Goal: Information Seeking & Learning: Learn about a topic

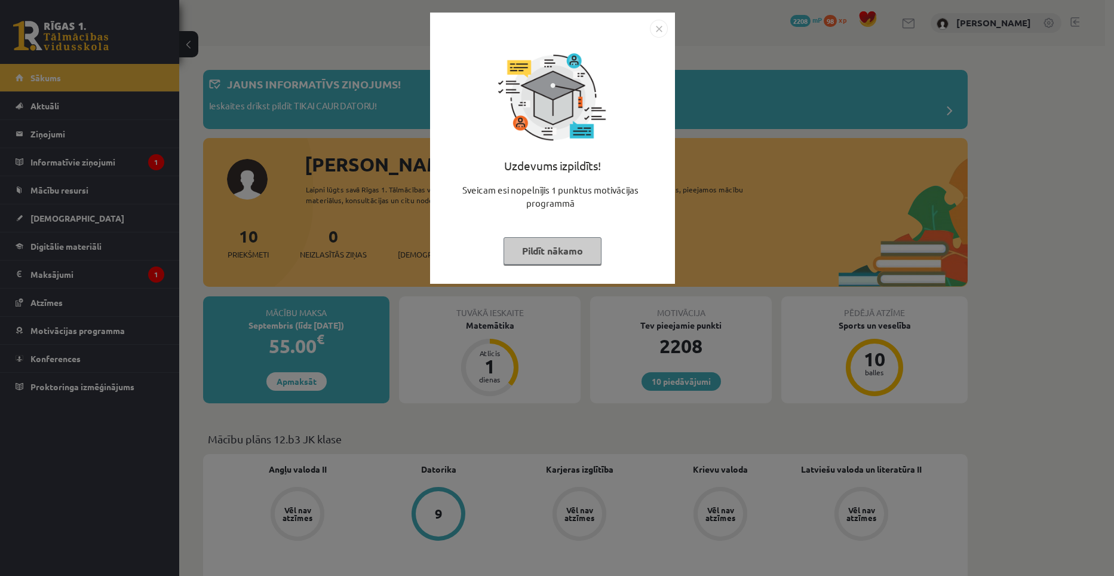
click at [548, 253] on button "Pildīt nākamo" at bounding box center [553, 250] width 98 height 27
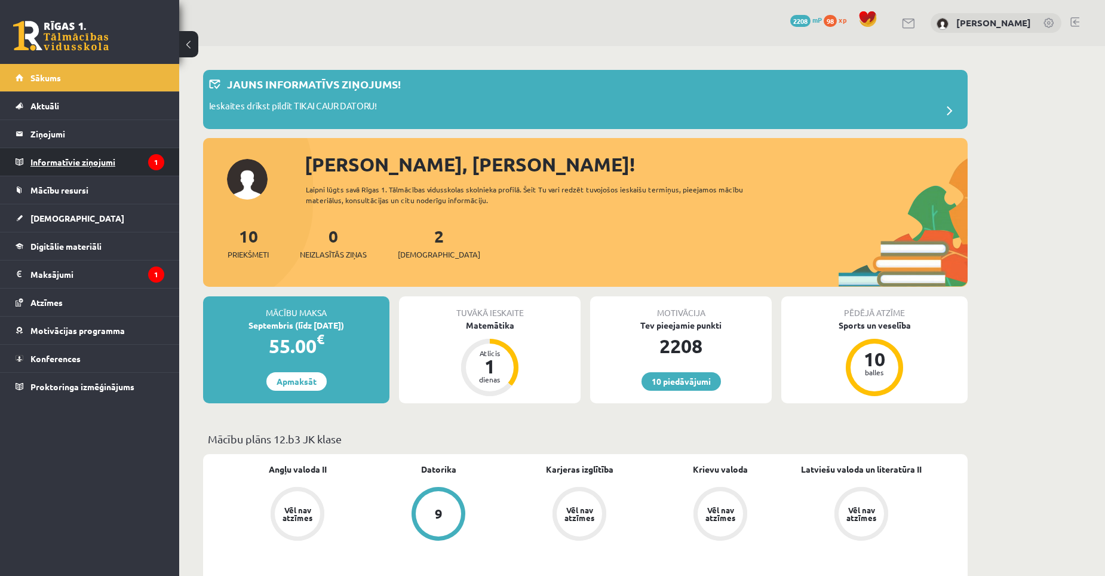
click at [84, 161] on legend "Informatīvie ziņojumi 1" at bounding box center [97, 161] width 134 height 27
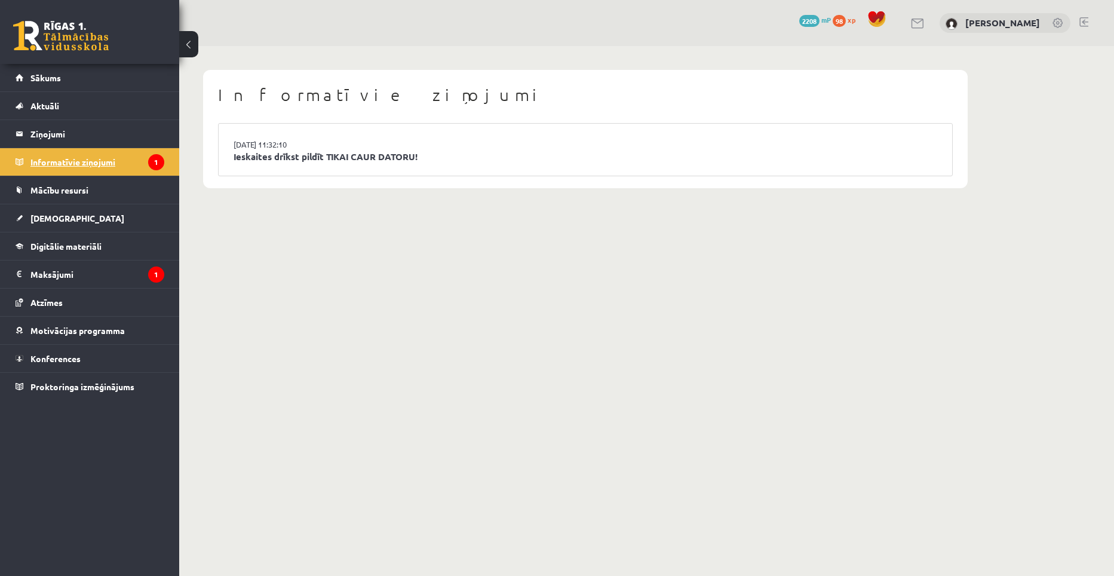
click at [84, 161] on legend "Informatīvie ziņojumi 1" at bounding box center [97, 161] width 134 height 27
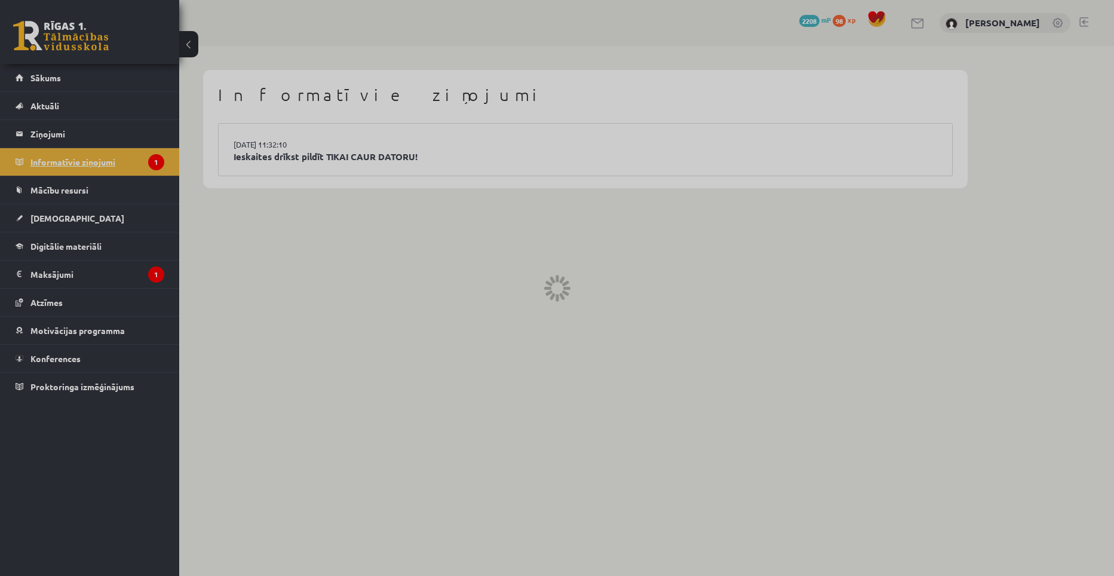
click at [84, 161] on legend "Informatīvie ziņojumi 1" at bounding box center [97, 161] width 134 height 27
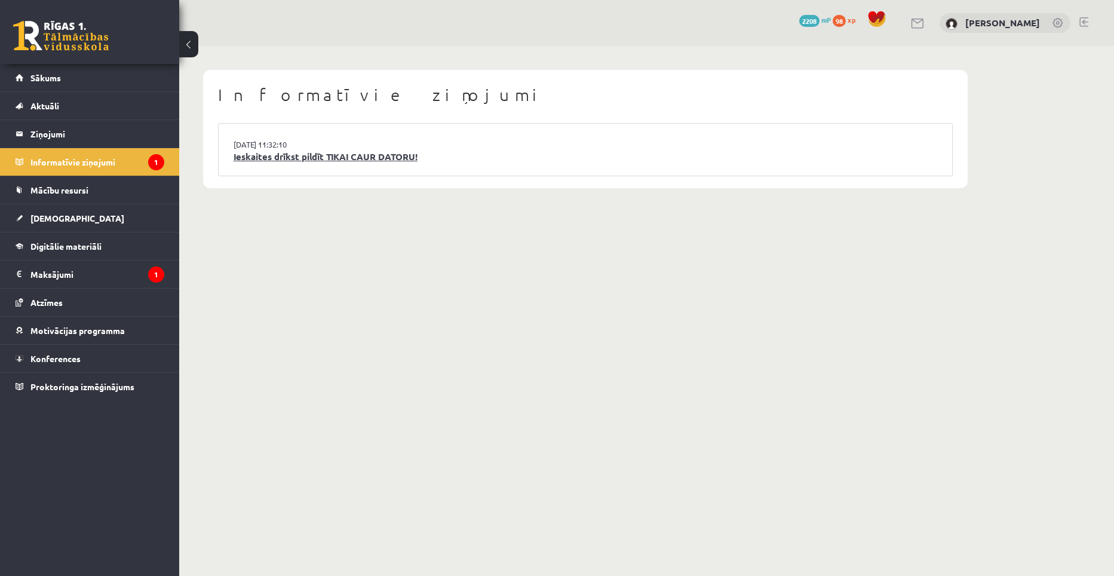
click at [315, 151] on link "Ieskaites drīkst pildīt TIKAI CAUR DATORU!" at bounding box center [586, 157] width 704 height 14
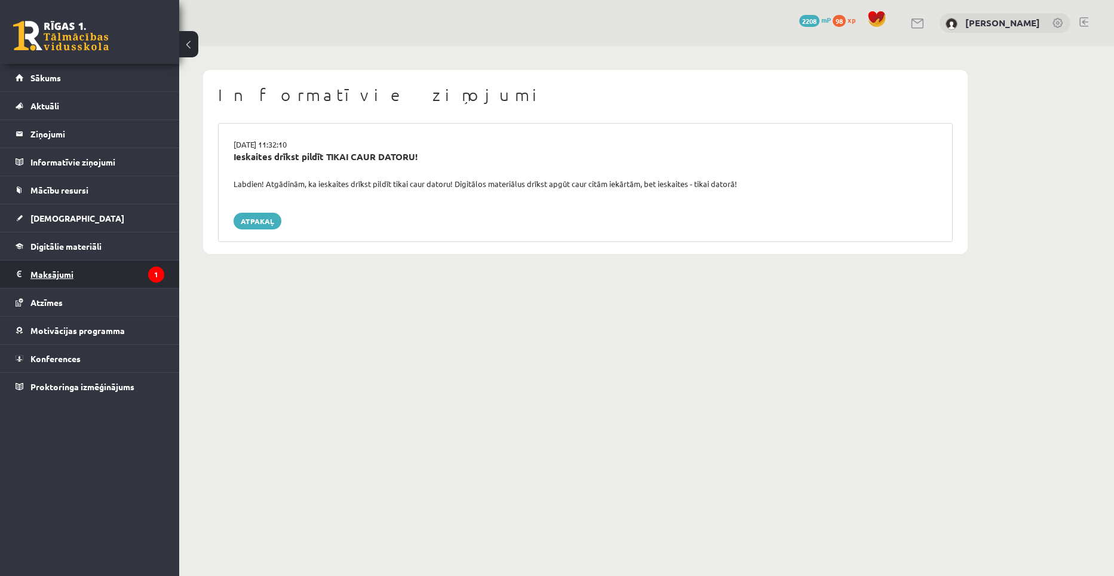
click at [62, 273] on legend "Maksājumi 1" at bounding box center [97, 273] width 134 height 27
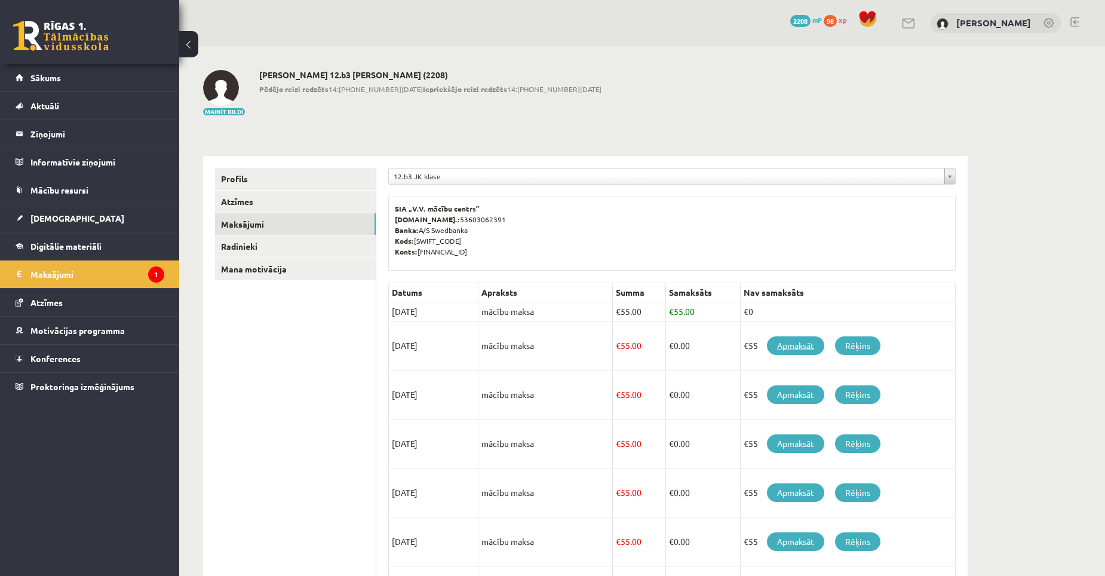
click at [795, 343] on link "Apmaksāt" at bounding box center [795, 345] width 57 height 19
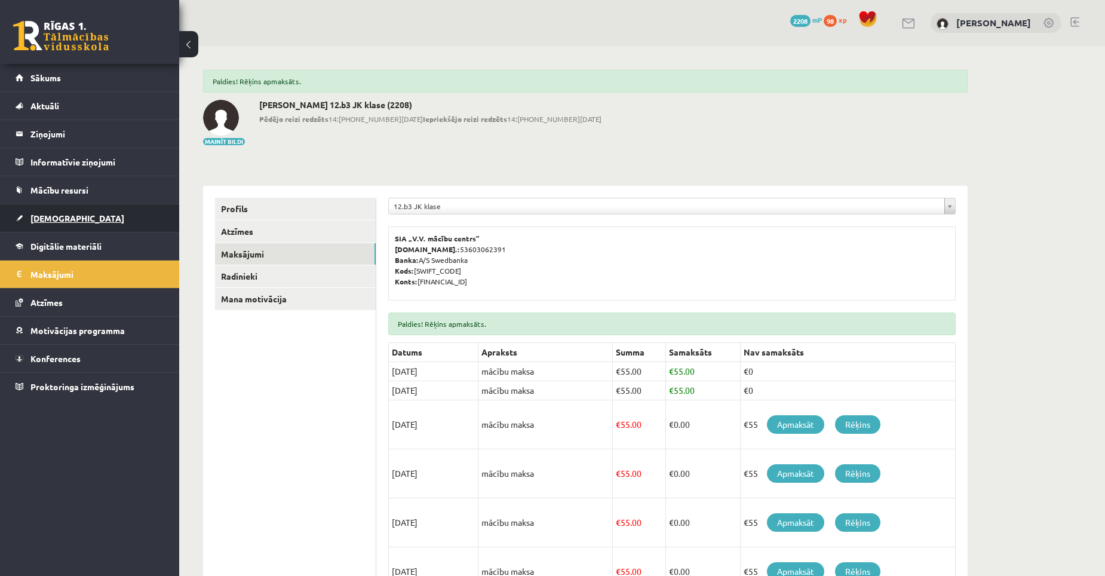
click at [50, 216] on span "[DEMOGRAPHIC_DATA]" at bounding box center [77, 218] width 94 height 11
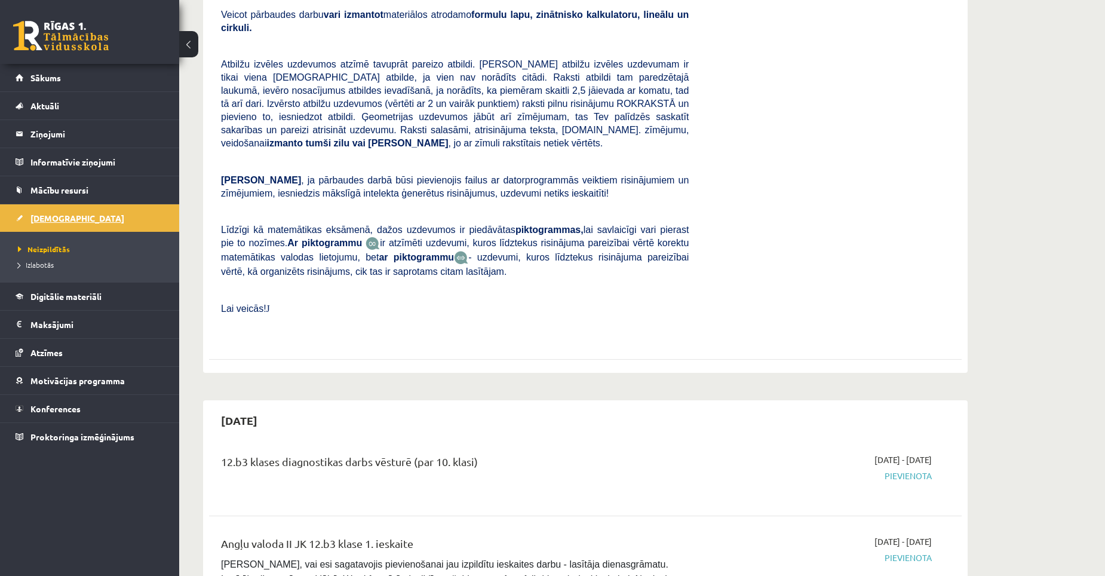
scroll to position [179, 0]
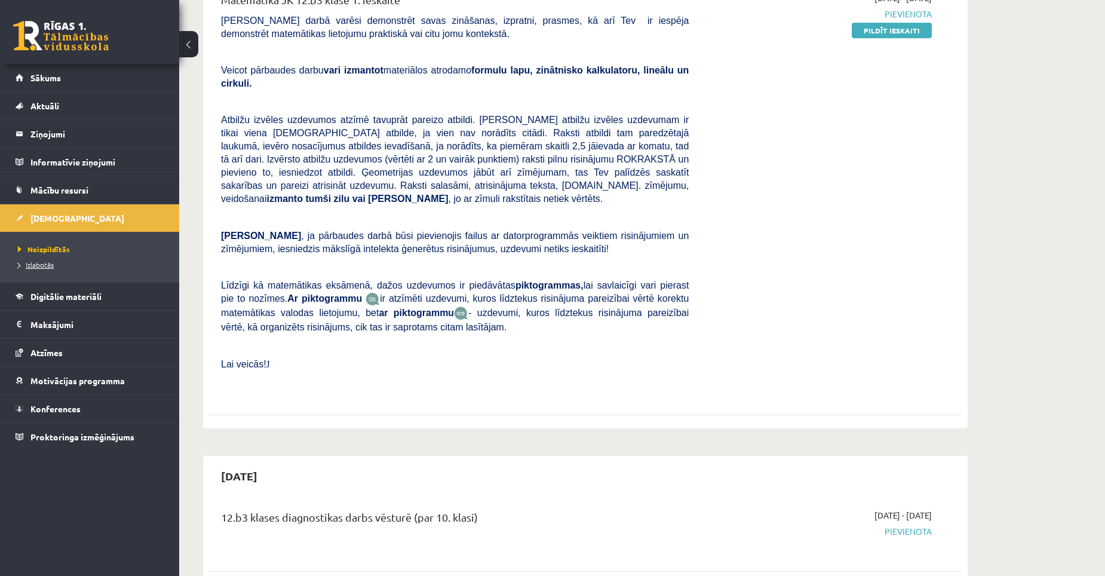
click at [39, 262] on span "Izlabotās" at bounding box center [36, 265] width 36 height 10
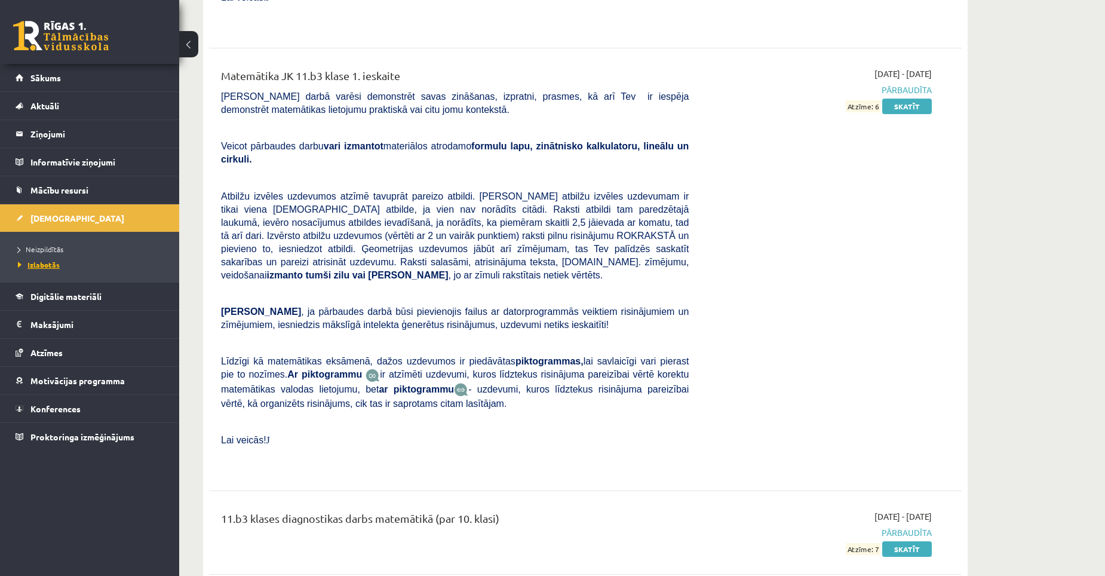
scroll to position [2987, 0]
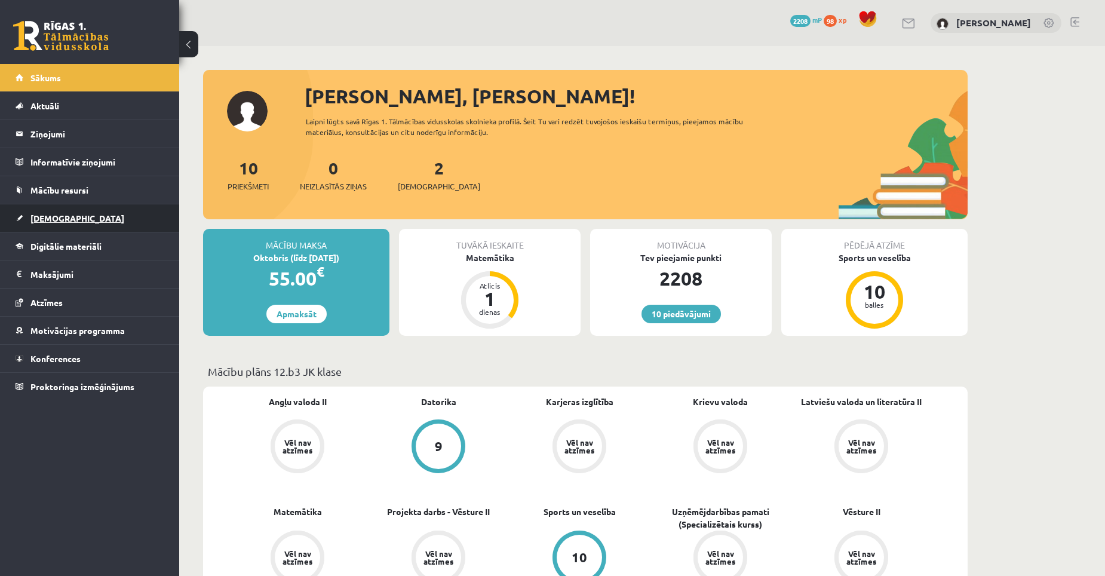
click at [56, 217] on span "[DEMOGRAPHIC_DATA]" at bounding box center [77, 218] width 94 height 11
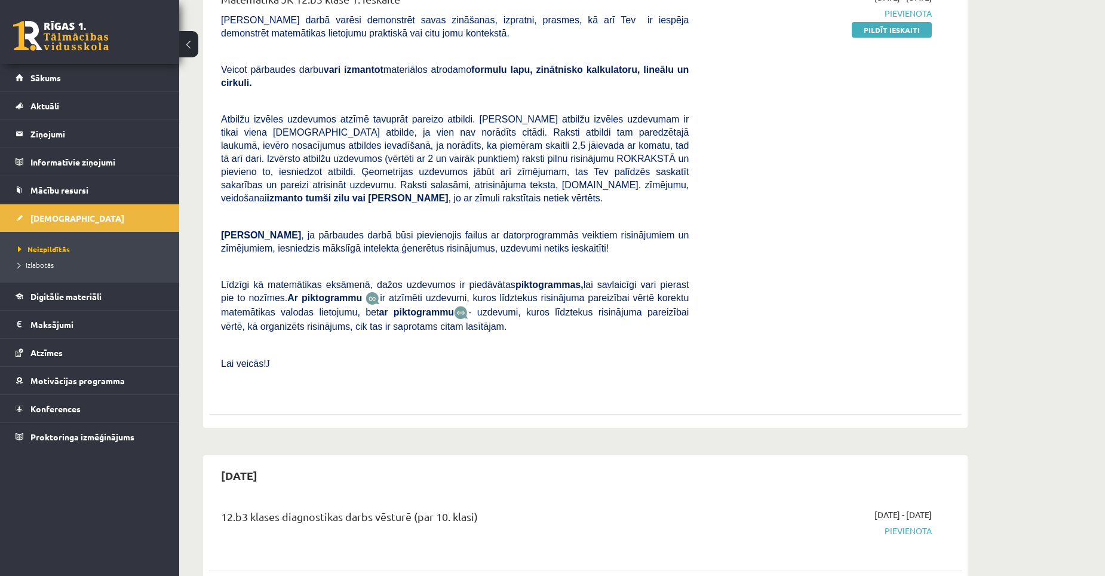
scroll to position [179, 0]
click at [56, 251] on span "Neizpildītās" at bounding box center [44, 249] width 52 height 10
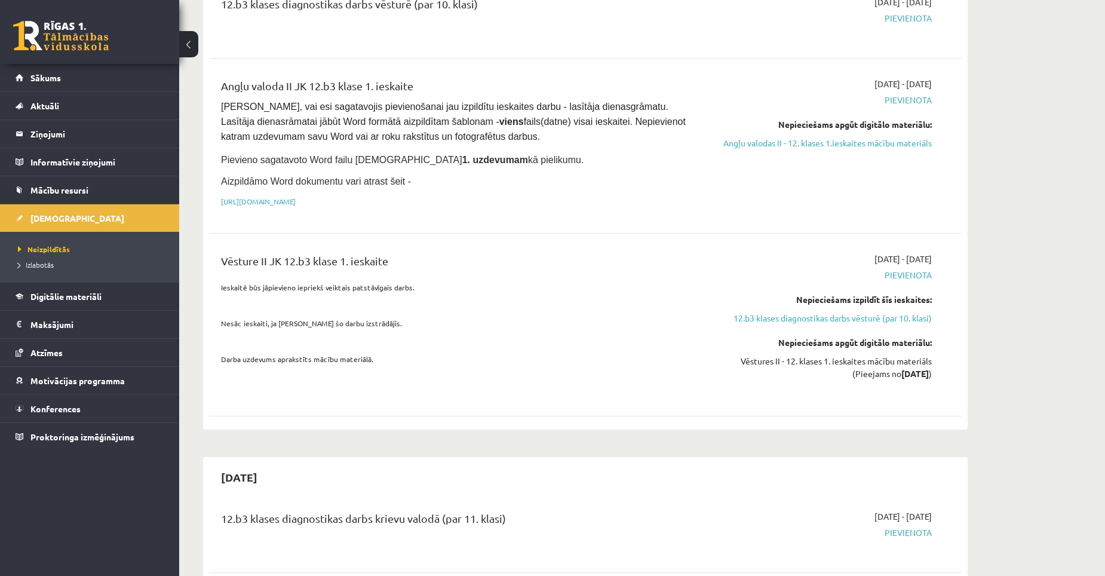
scroll to position [717, 0]
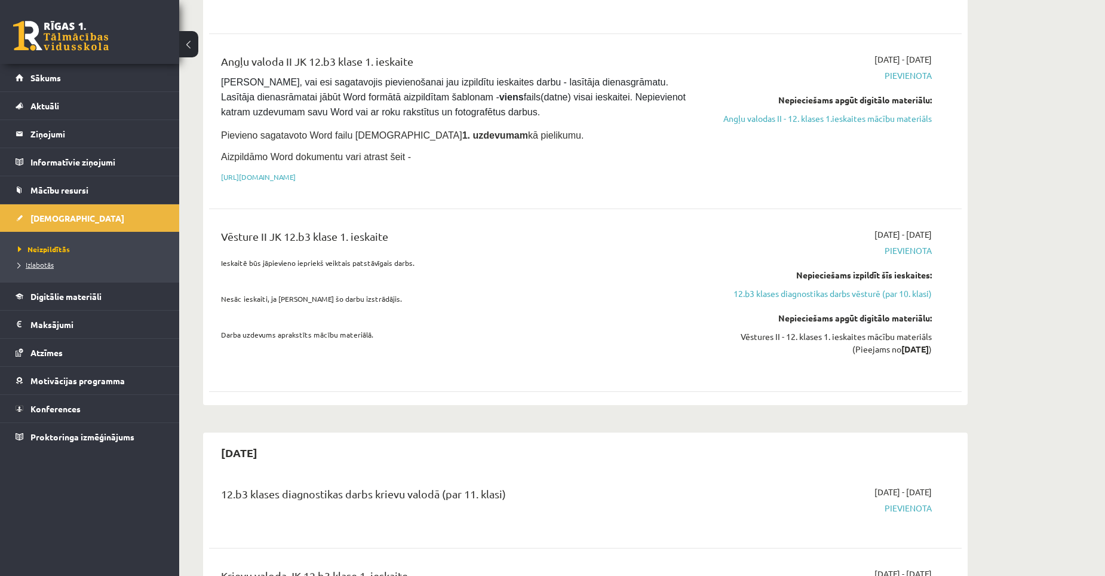
click at [36, 264] on span "Izlabotās" at bounding box center [36, 265] width 36 height 10
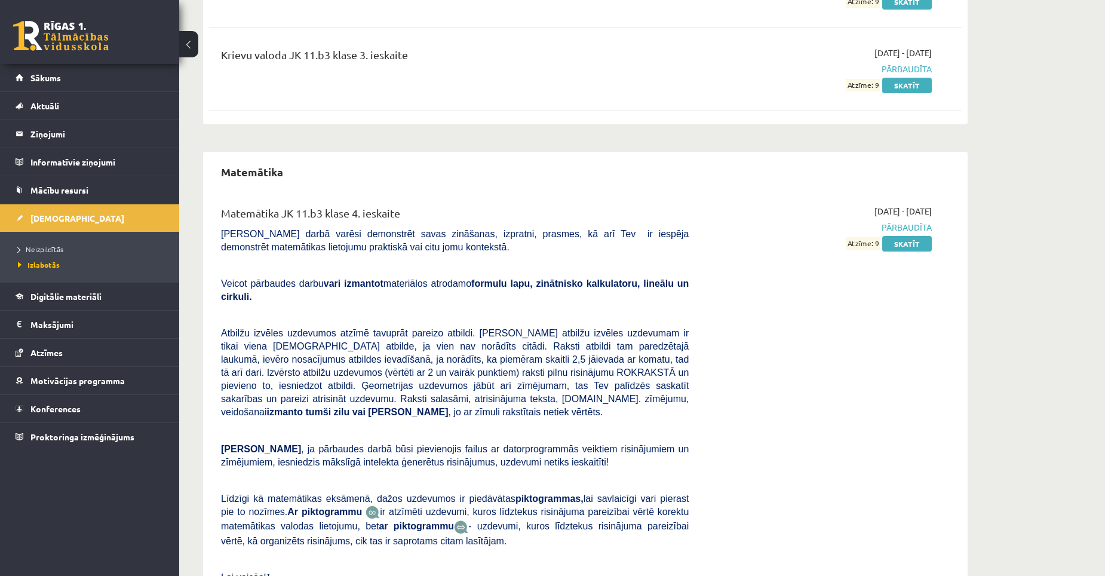
scroll to position [1673, 0]
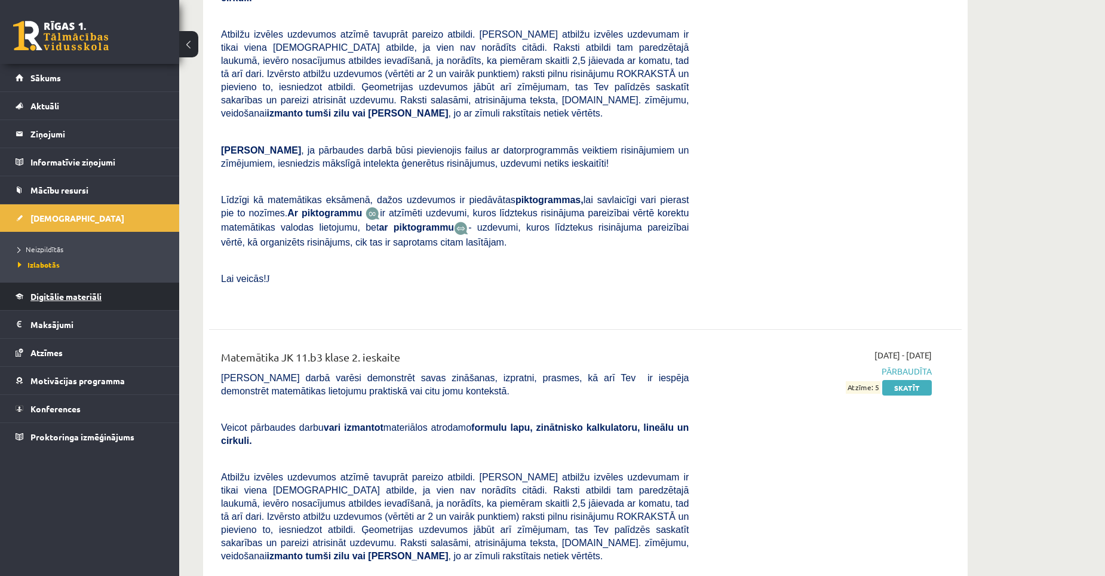
click at [87, 294] on span "Digitālie materiāli" at bounding box center [65, 296] width 71 height 11
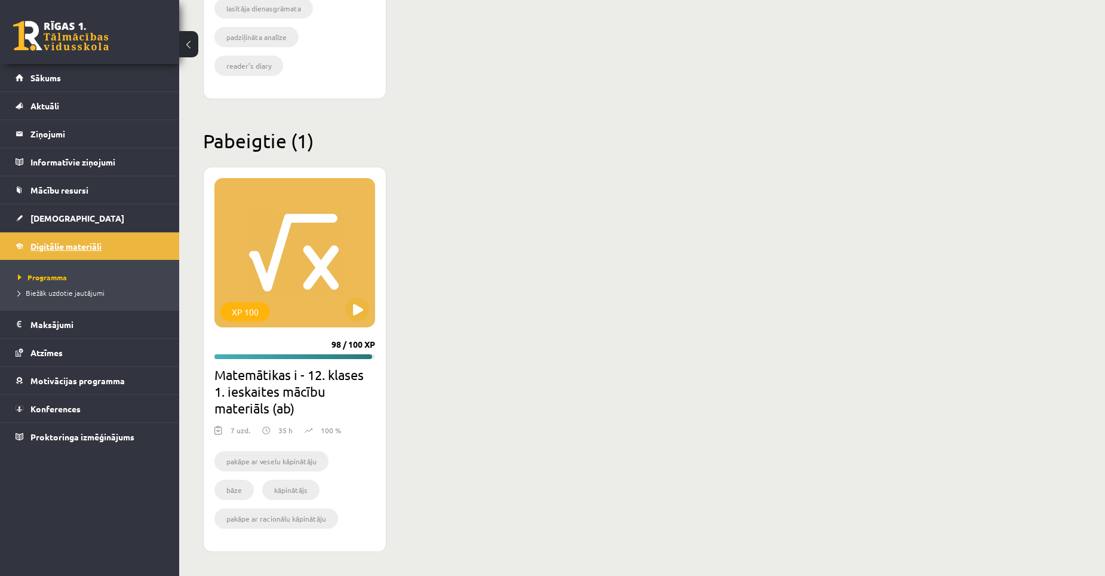
scroll to position [1384, 0]
click at [286, 287] on div "XP 100" at bounding box center [294, 252] width 161 height 149
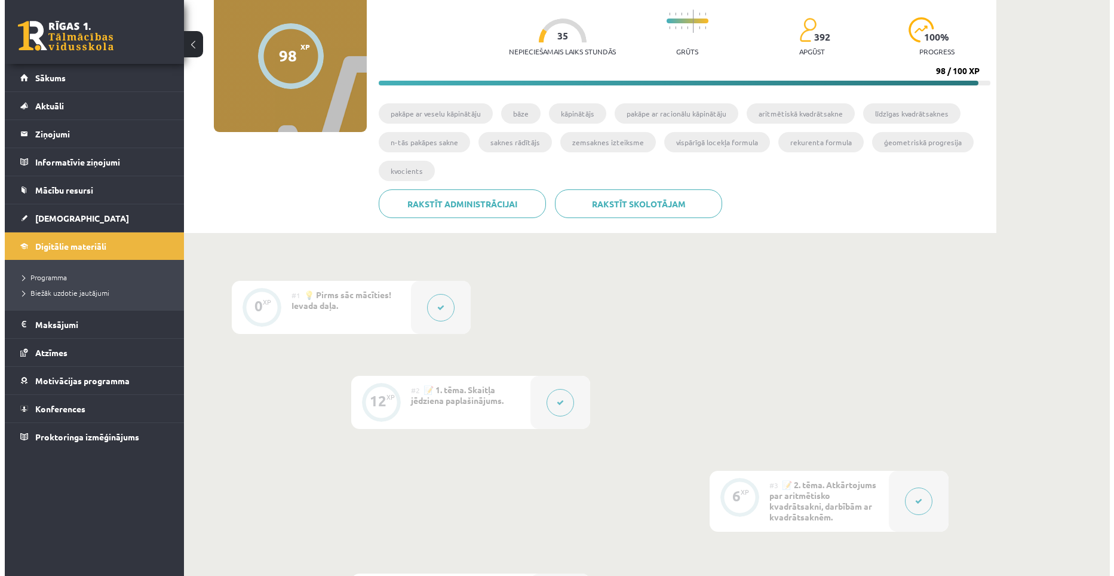
scroll to position [179, 0]
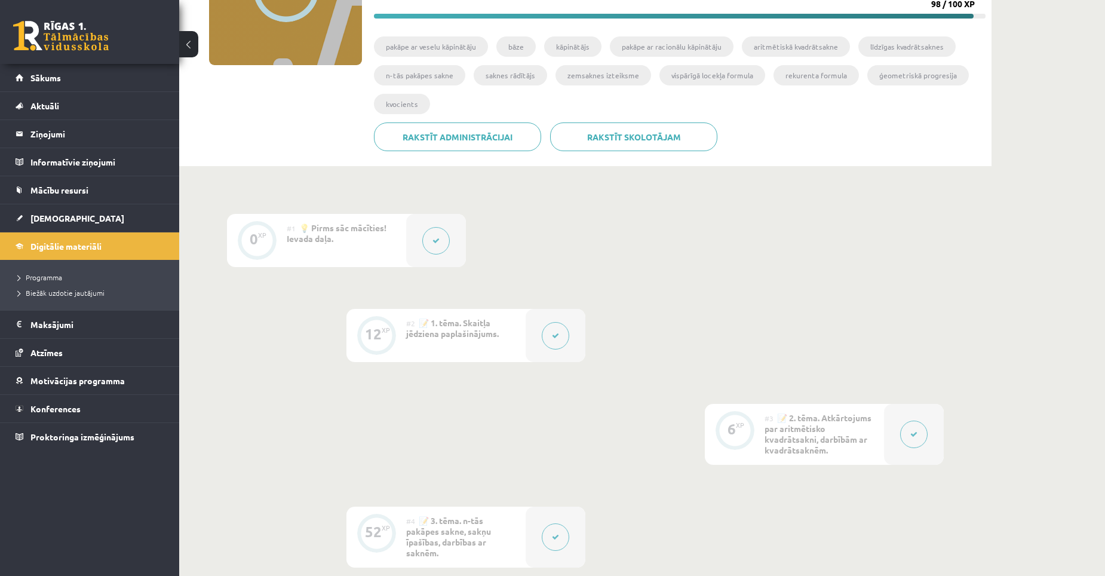
click at [447, 332] on span "📝 1. tēma. Skaitļa jēdziena paplašinājums." at bounding box center [452, 328] width 93 height 22
click at [555, 343] on button at bounding box center [555, 335] width 27 height 27
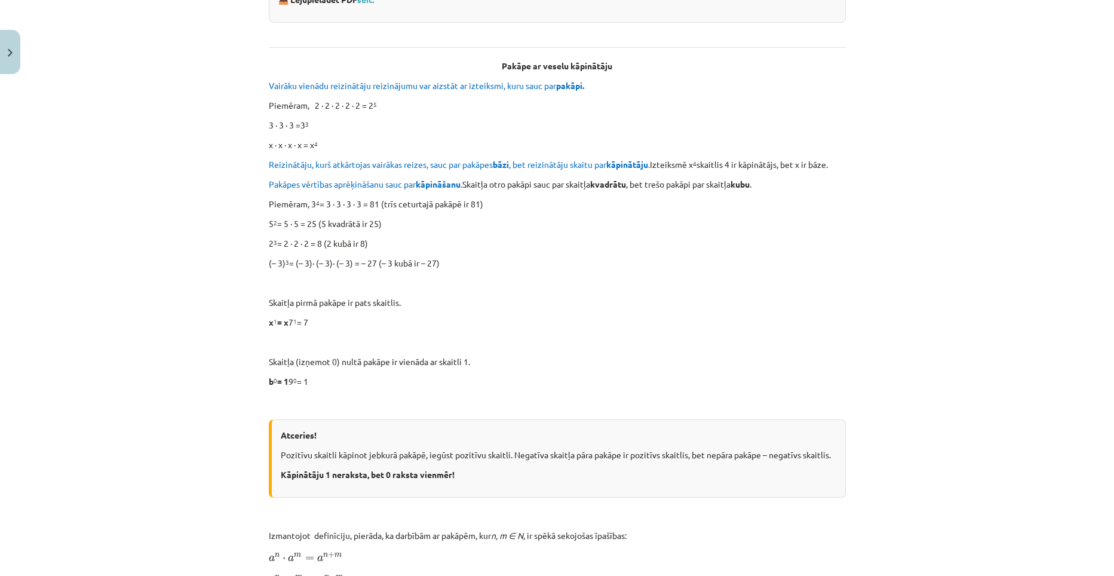
scroll to position [263, 0]
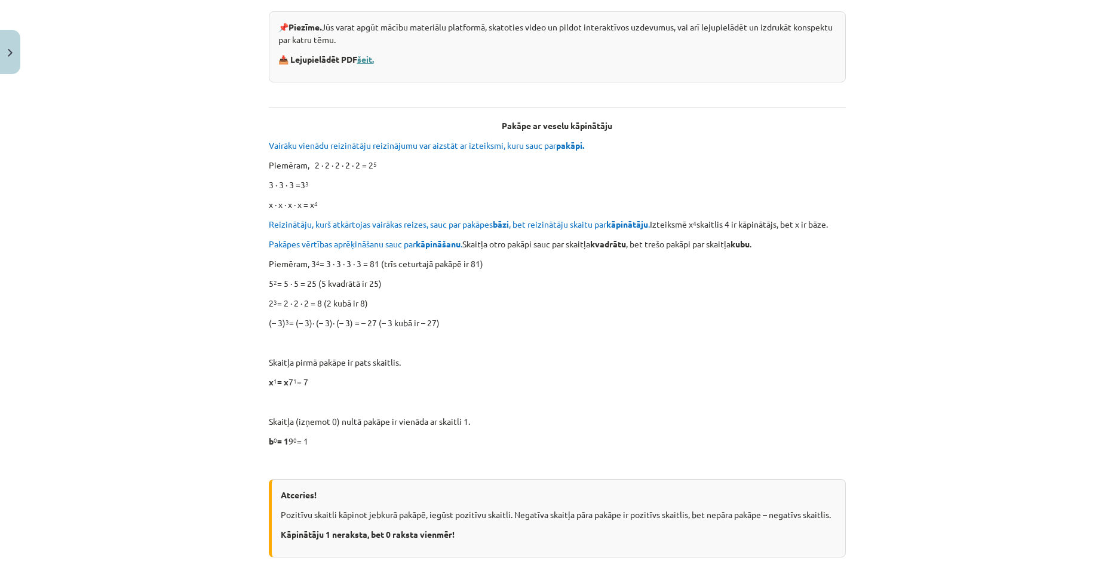
click at [359, 60] on link "šeit." at bounding box center [365, 59] width 17 height 11
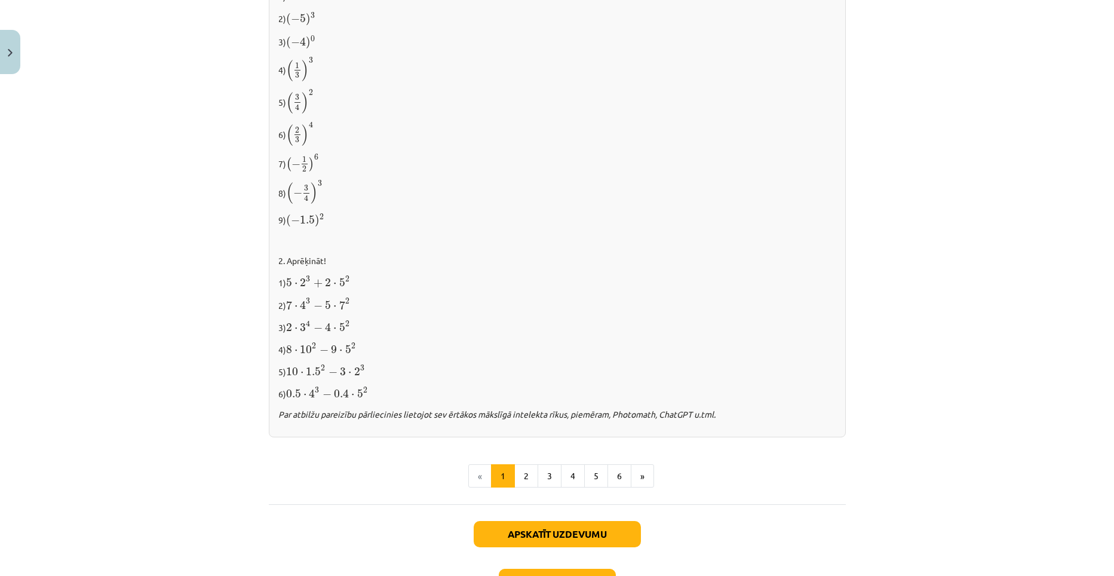
scroll to position [1160, 0]
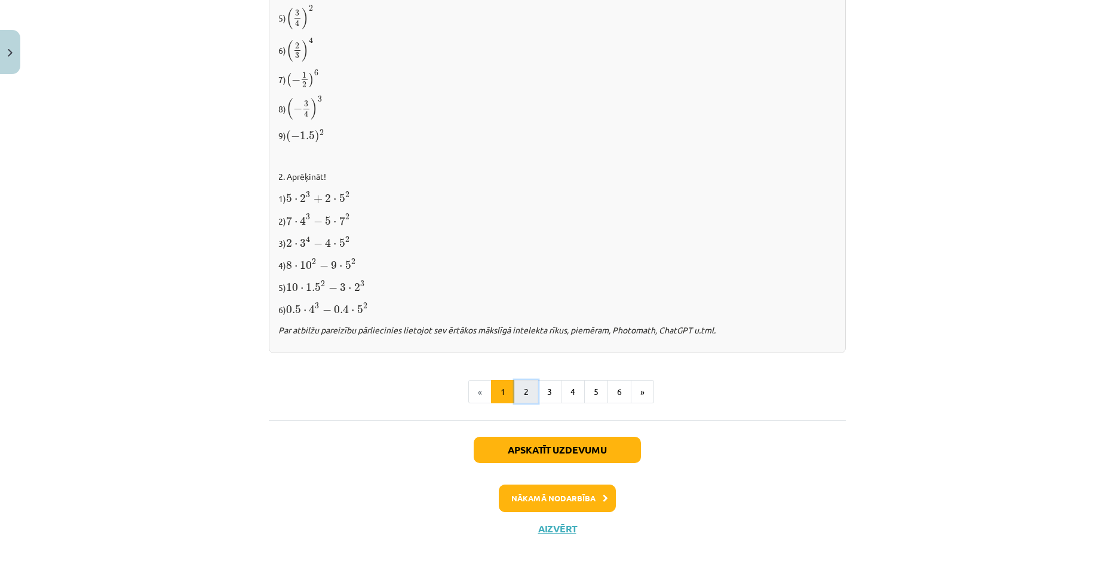
click at [521, 389] on button "2" at bounding box center [526, 392] width 24 height 24
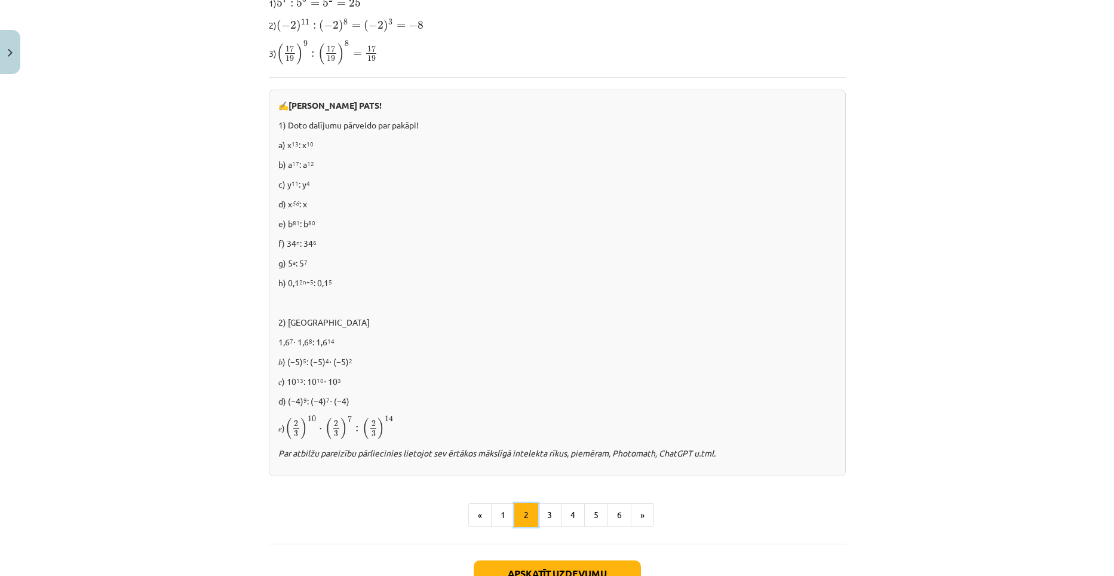
scroll to position [670, 0]
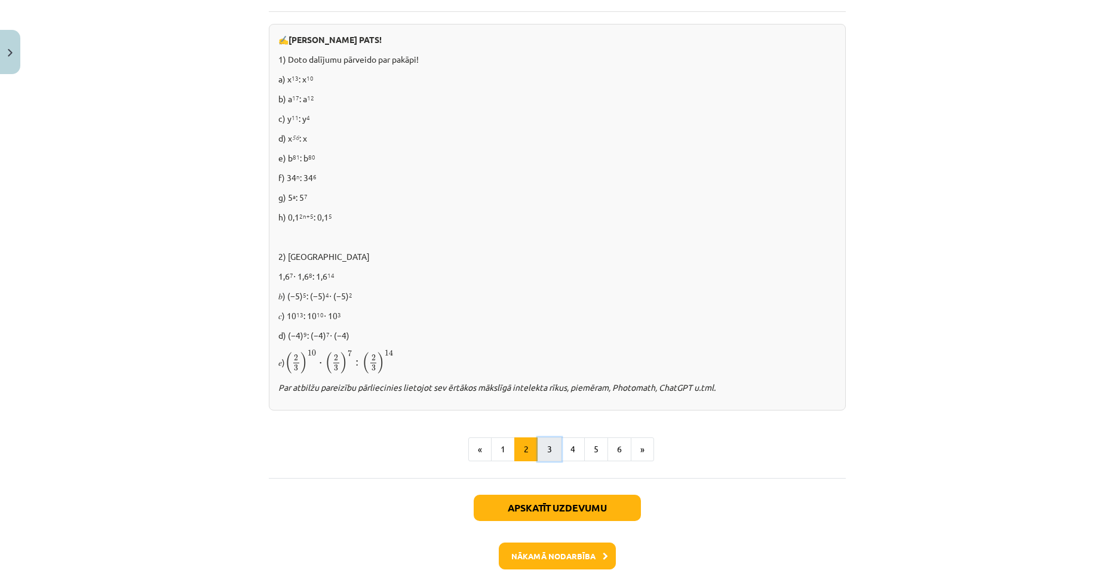
click at [544, 445] on button "3" at bounding box center [550, 449] width 24 height 24
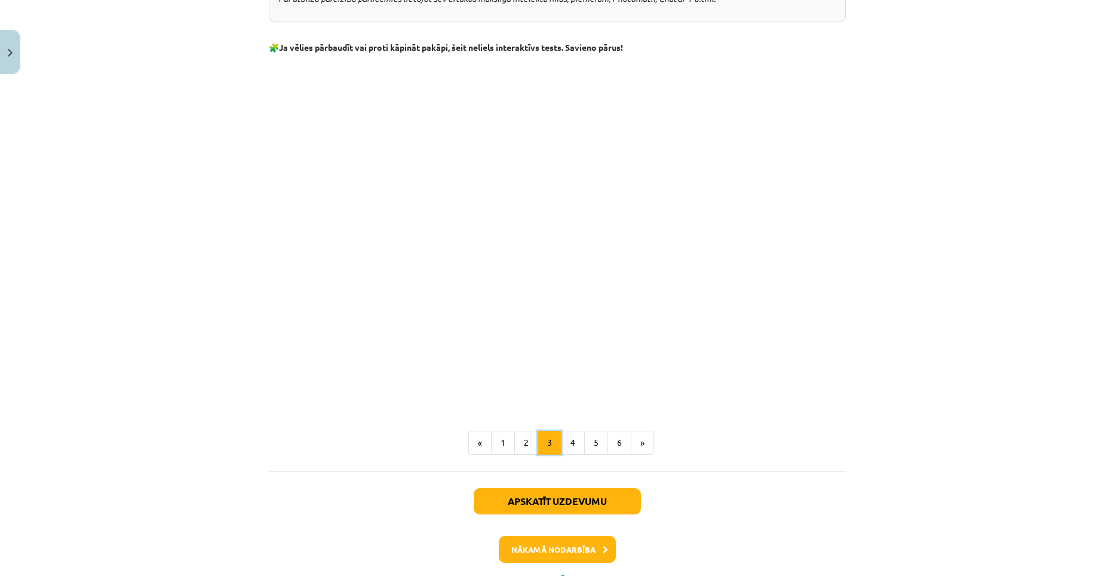
scroll to position [931, 0]
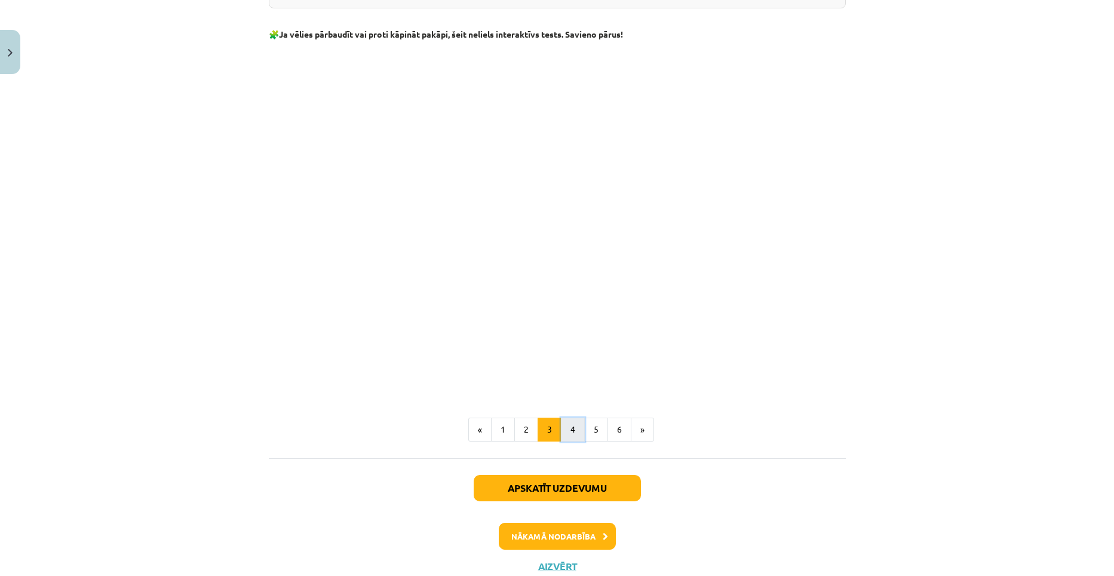
click at [570, 428] on button "4" at bounding box center [573, 430] width 24 height 24
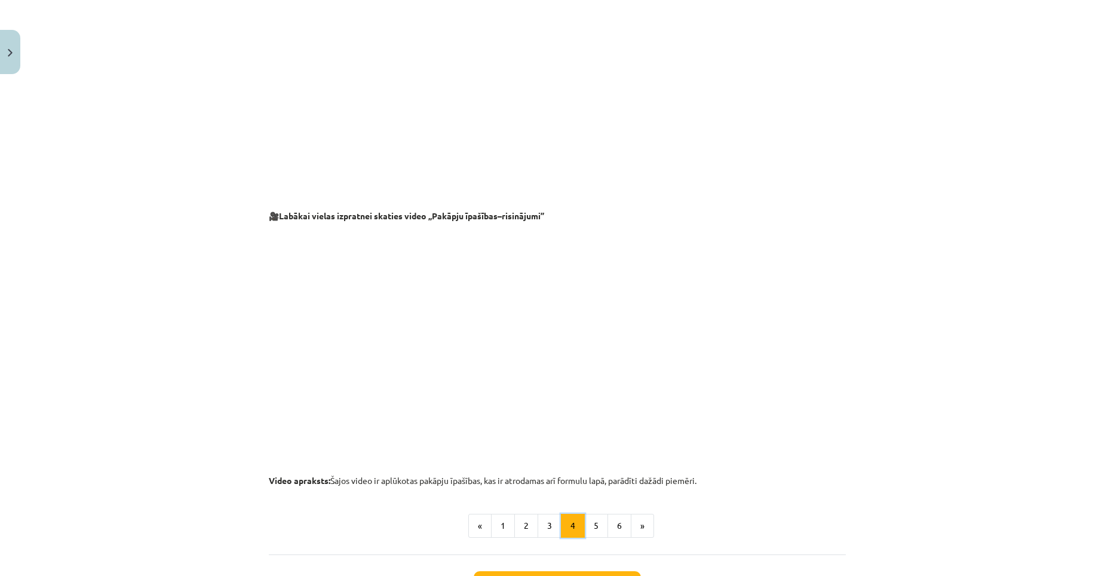
scroll to position [1050, 0]
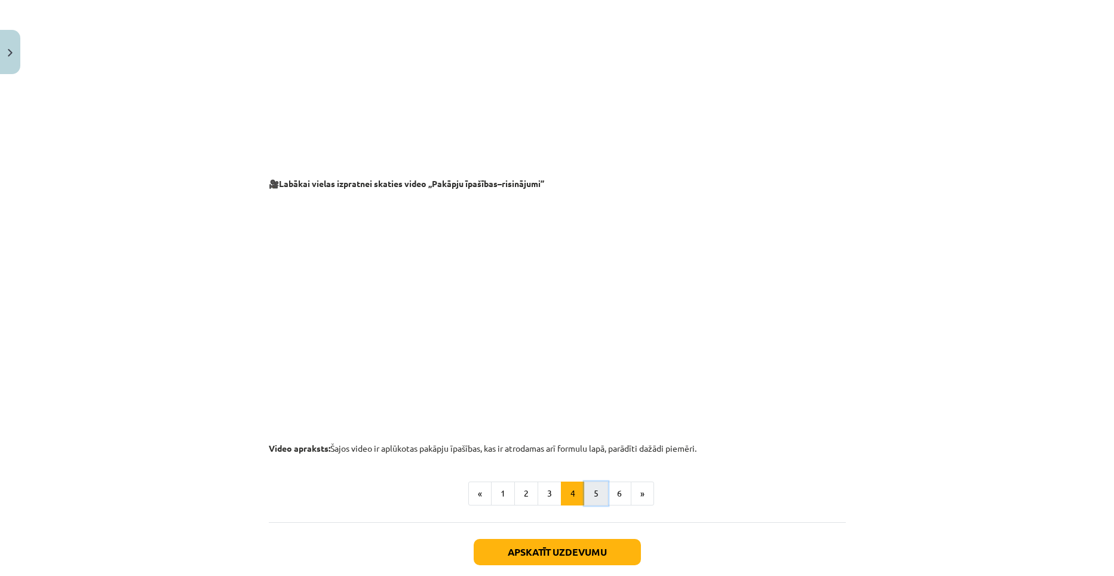
click at [593, 493] on button "5" at bounding box center [596, 493] width 24 height 24
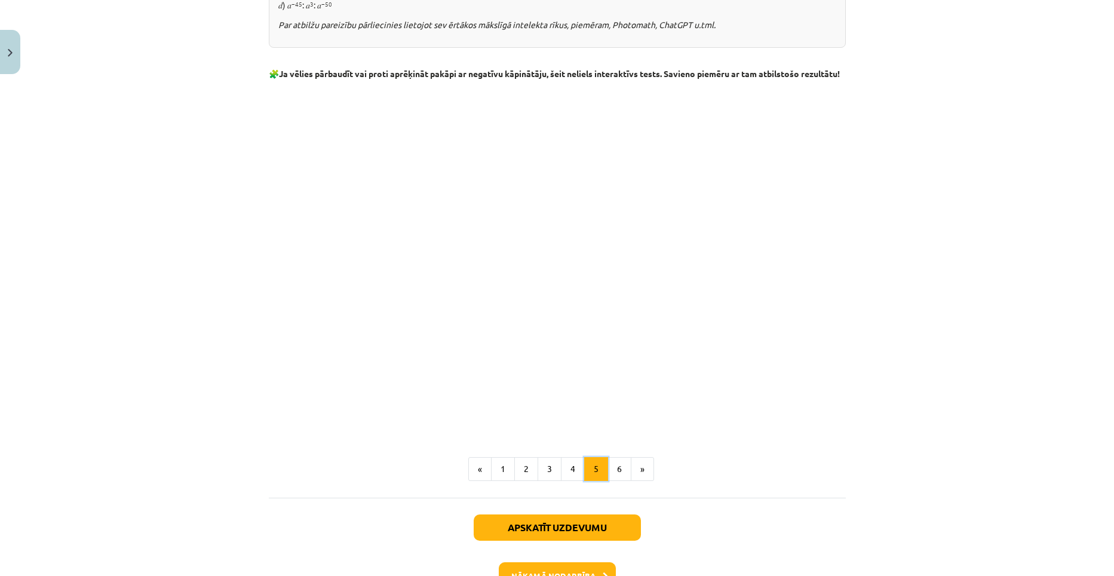
scroll to position [1229, 0]
click at [614, 478] on button "6" at bounding box center [620, 468] width 24 height 24
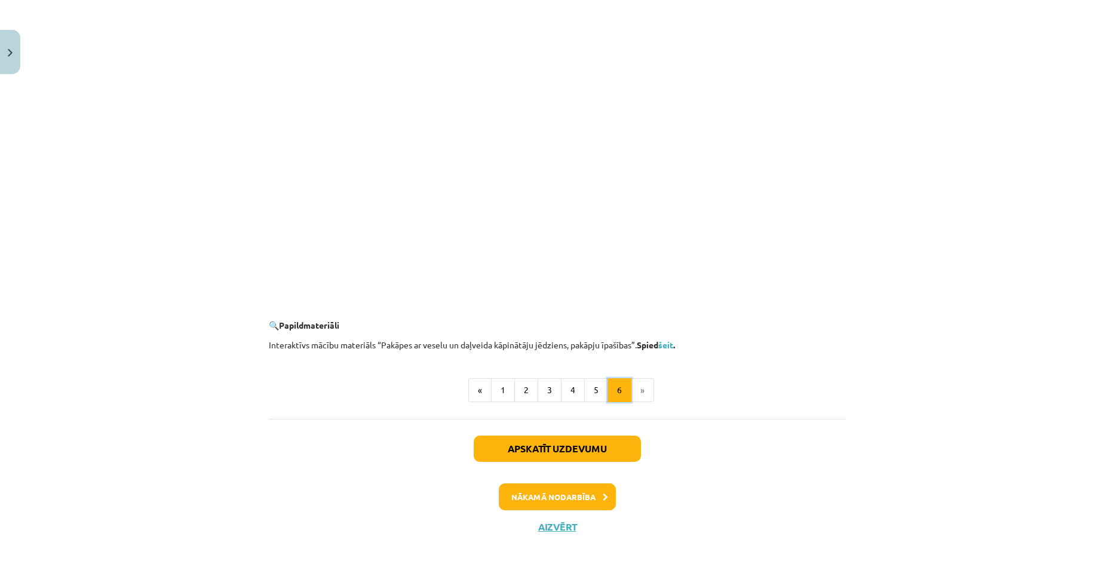
scroll to position [1047, 0]
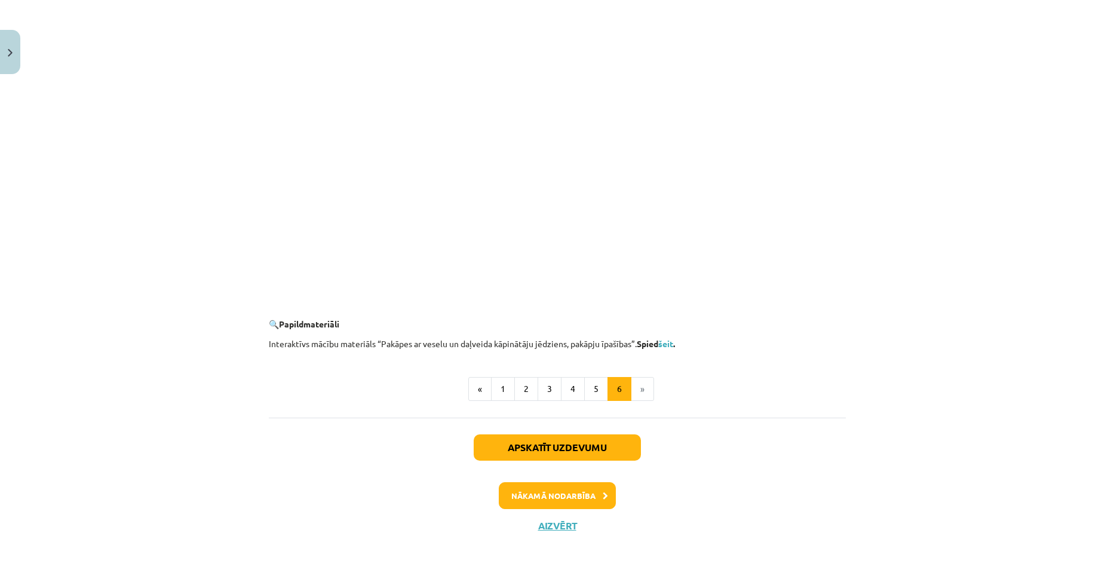
click at [637, 388] on li "»" at bounding box center [642, 389] width 23 height 24
click at [573, 489] on button "Nākamā nodarbība" at bounding box center [557, 495] width 117 height 27
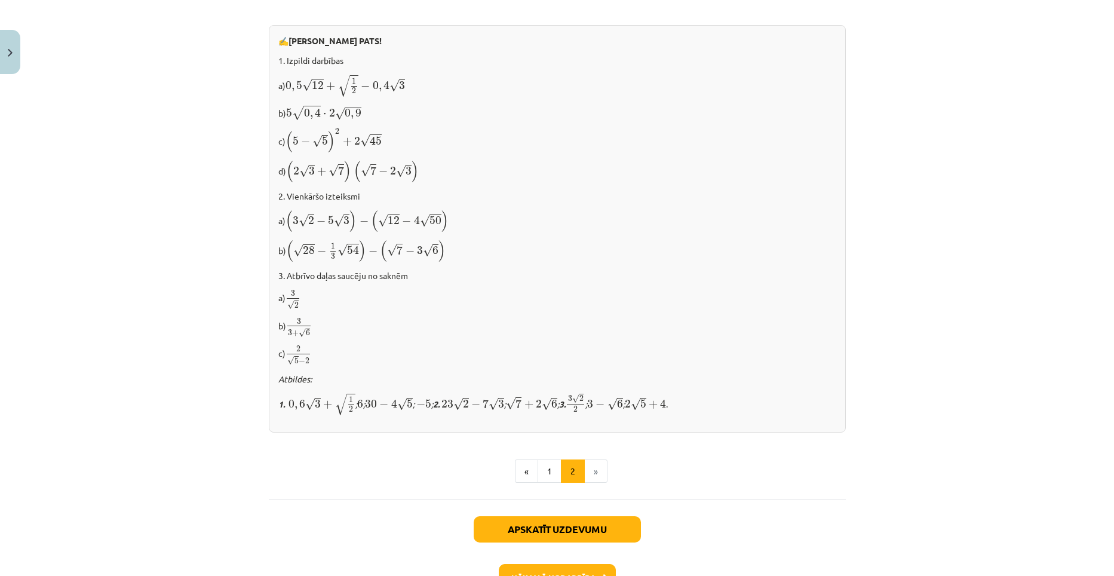
scroll to position [684, 0]
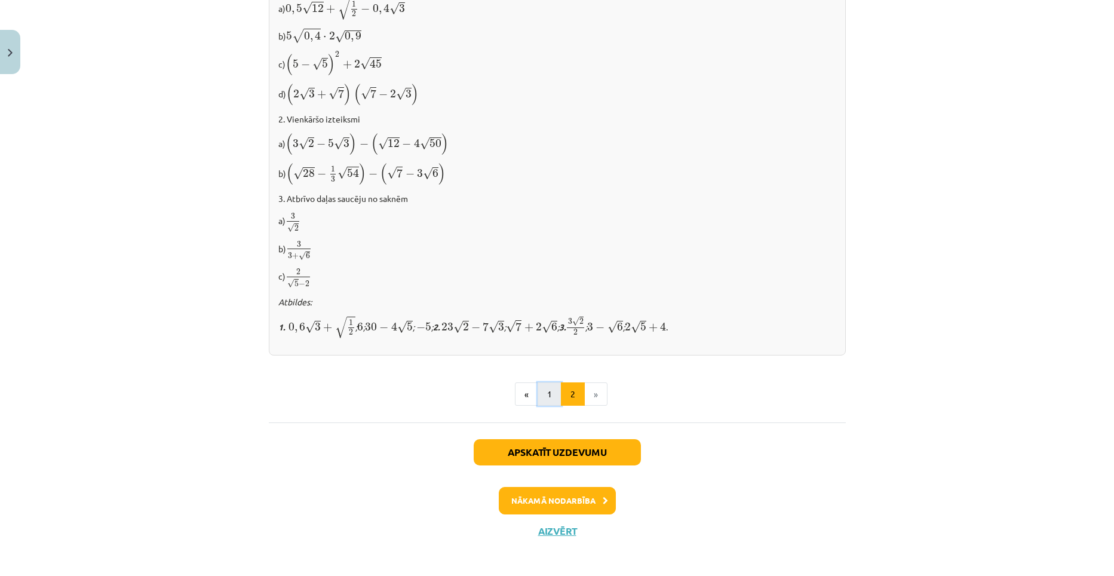
click at [544, 392] on button "1" at bounding box center [550, 394] width 24 height 24
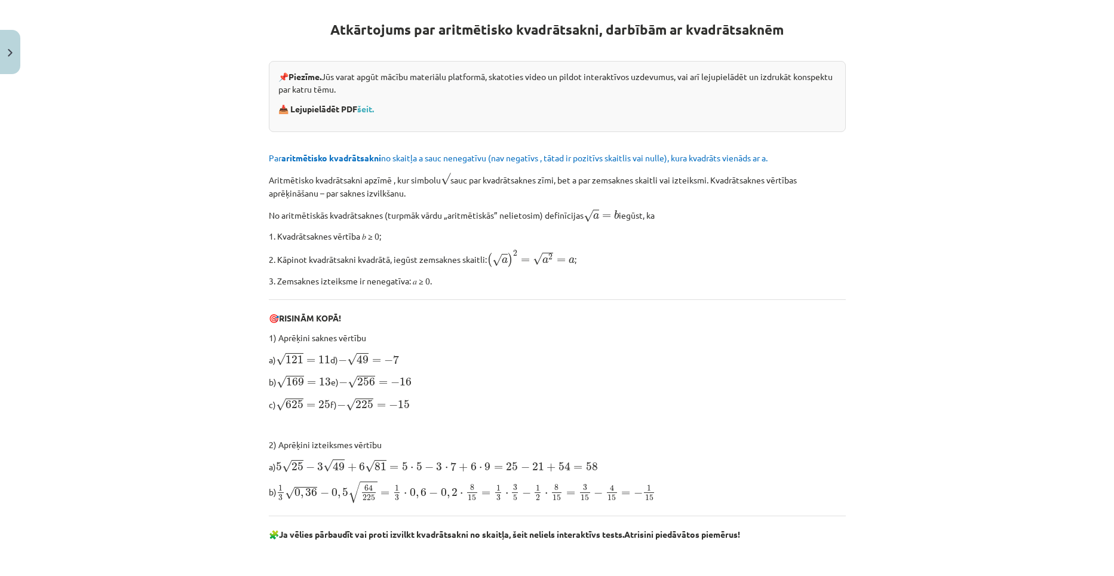
scroll to position [173, 0]
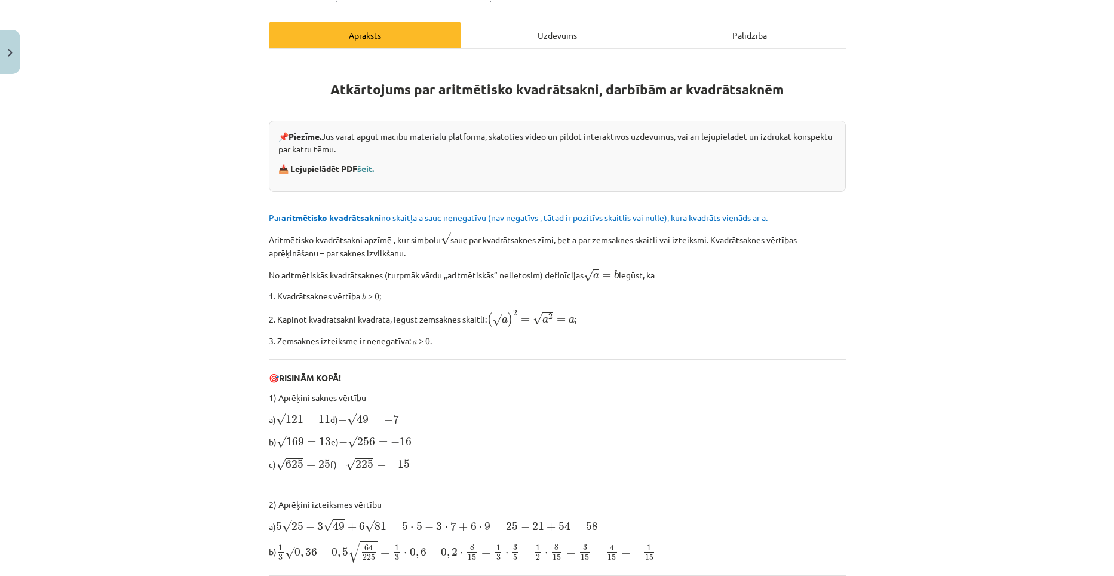
click at [362, 168] on link "šeit." at bounding box center [365, 168] width 17 height 11
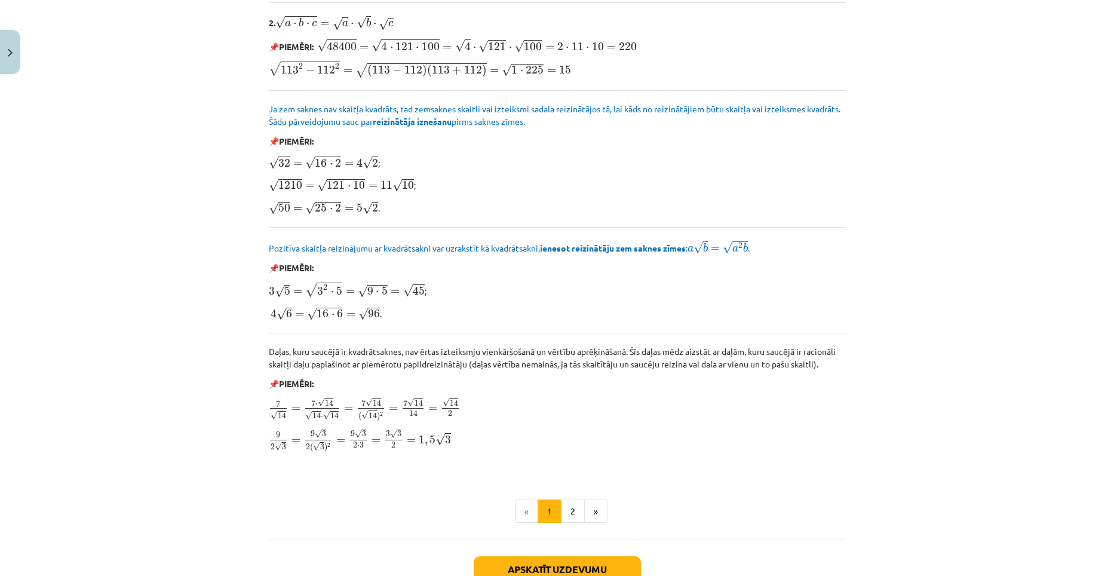
scroll to position [1332, 0]
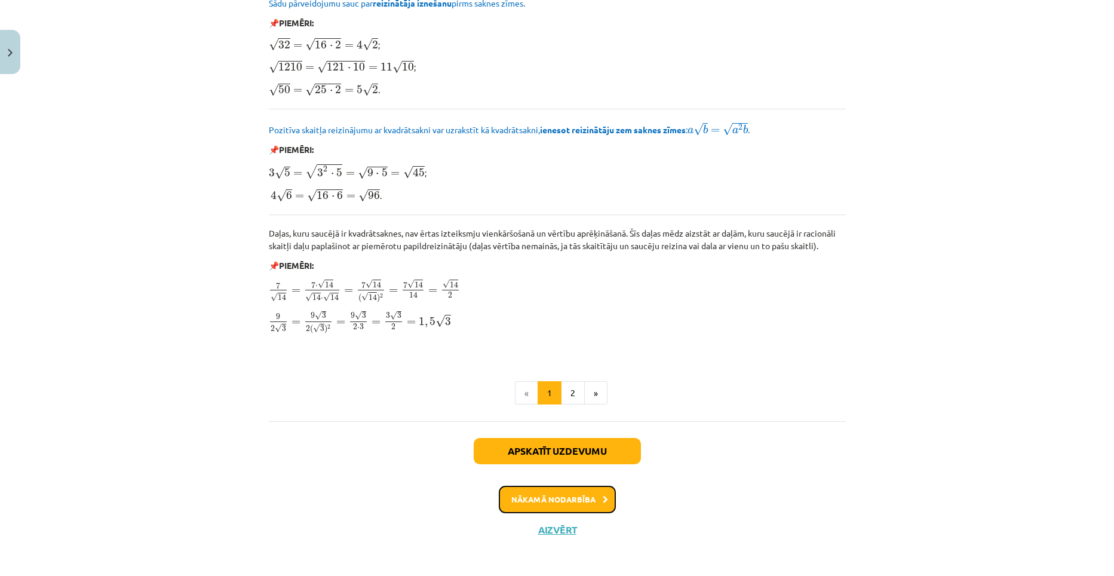
click at [571, 498] on button "Nākamā nodarbība" at bounding box center [557, 499] width 117 height 27
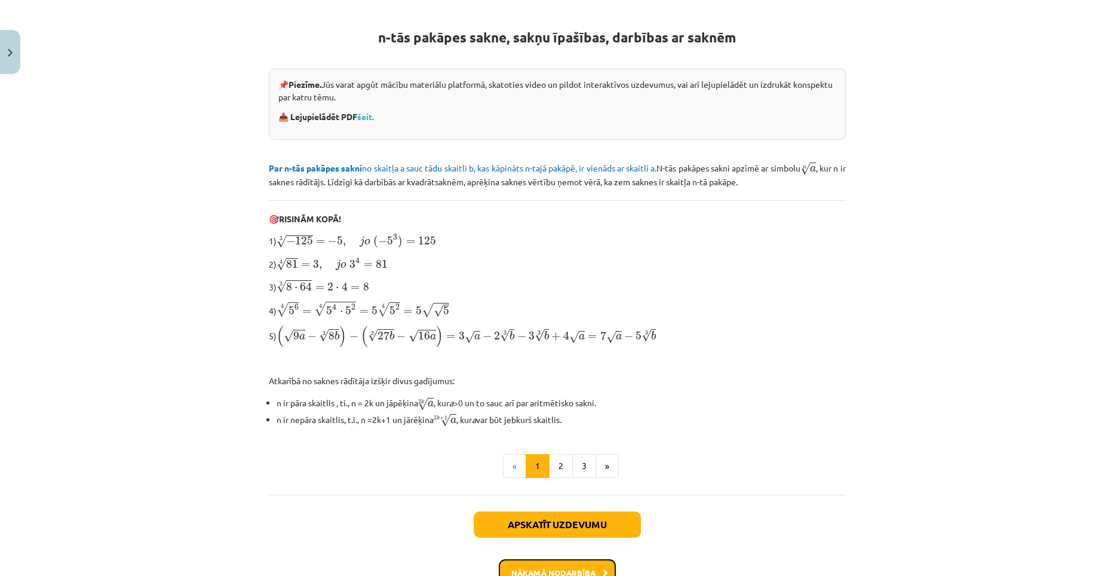
scroll to position [209, 0]
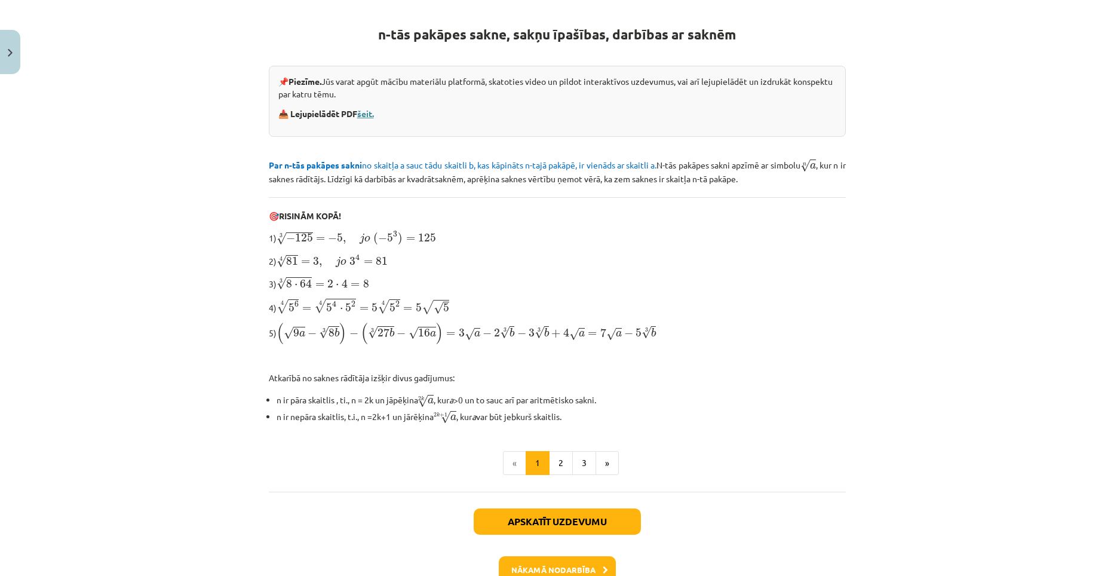
click at [360, 110] on link "šeit." at bounding box center [365, 113] width 17 height 11
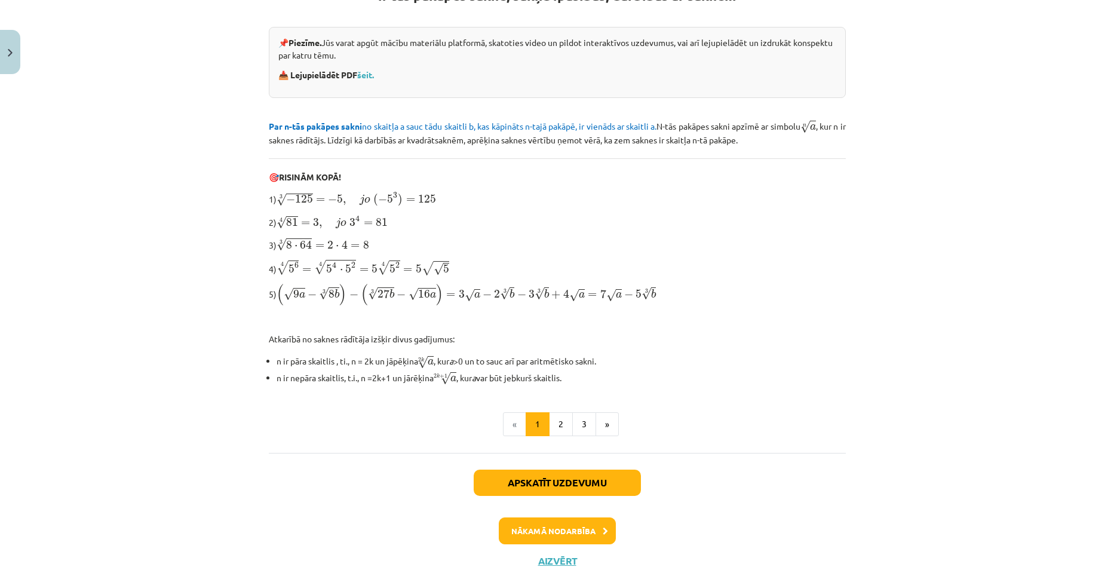
scroll to position [269, 0]
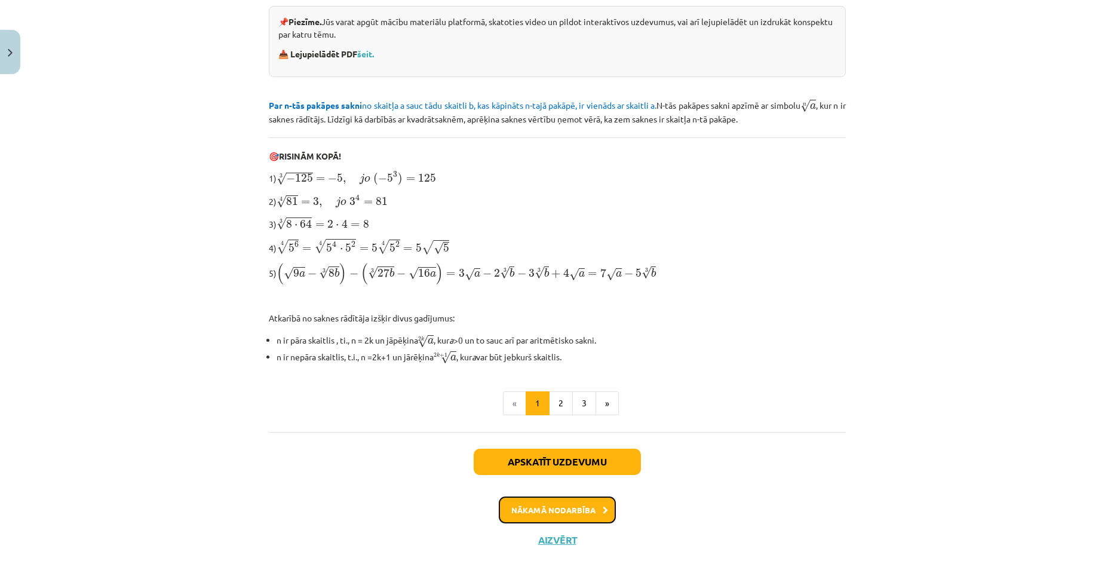
click at [570, 510] on button "Nākamā nodarbība" at bounding box center [557, 509] width 117 height 27
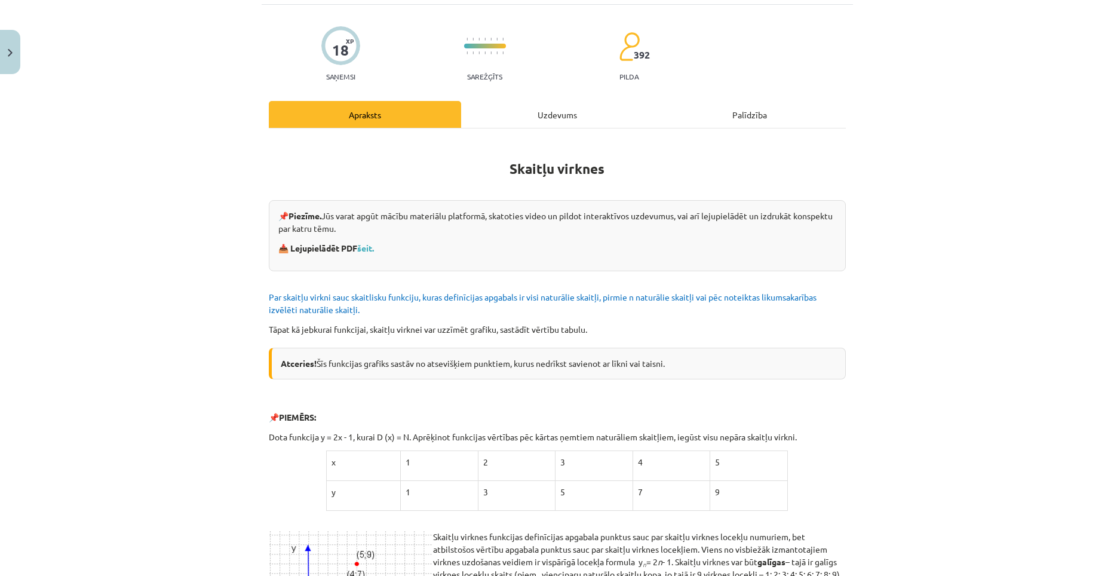
scroll to position [30, 0]
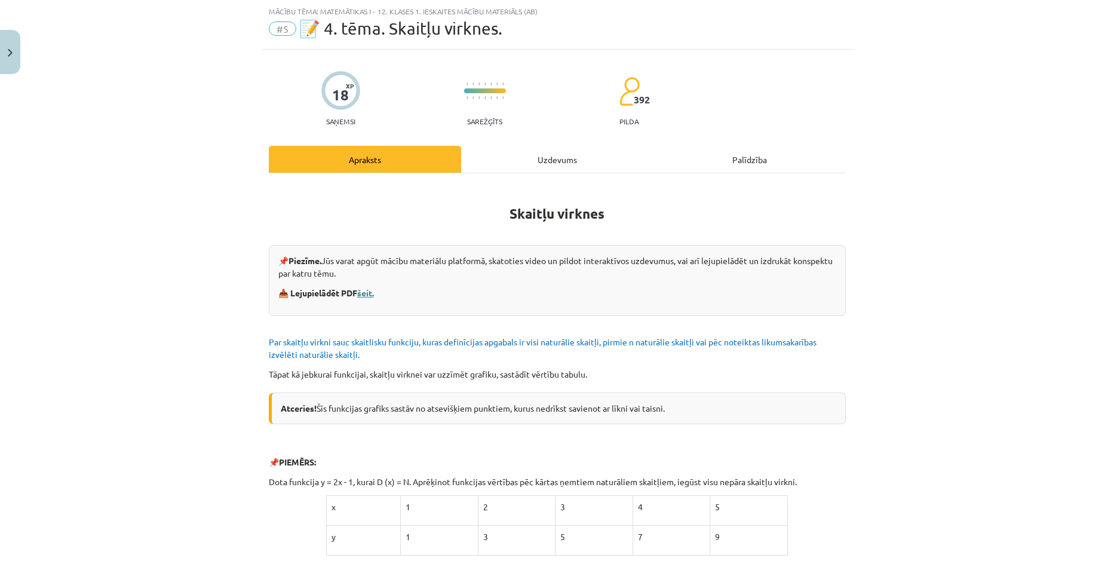
click at [366, 290] on link "šeit." at bounding box center [365, 292] width 17 height 11
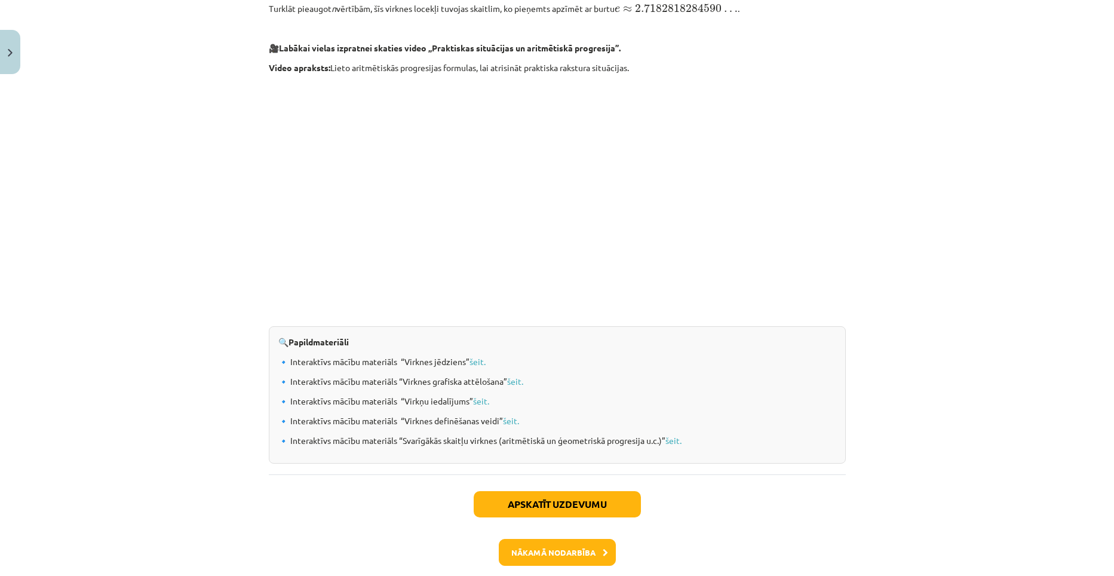
scroll to position [1105, 0]
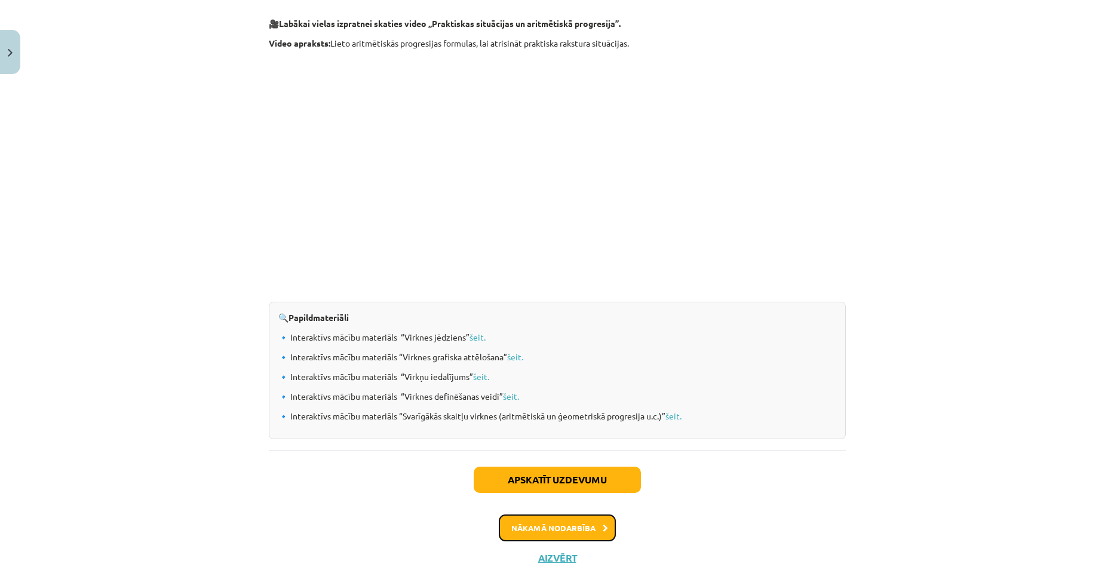
click at [563, 527] on button "Nākamā nodarbība" at bounding box center [557, 527] width 117 height 27
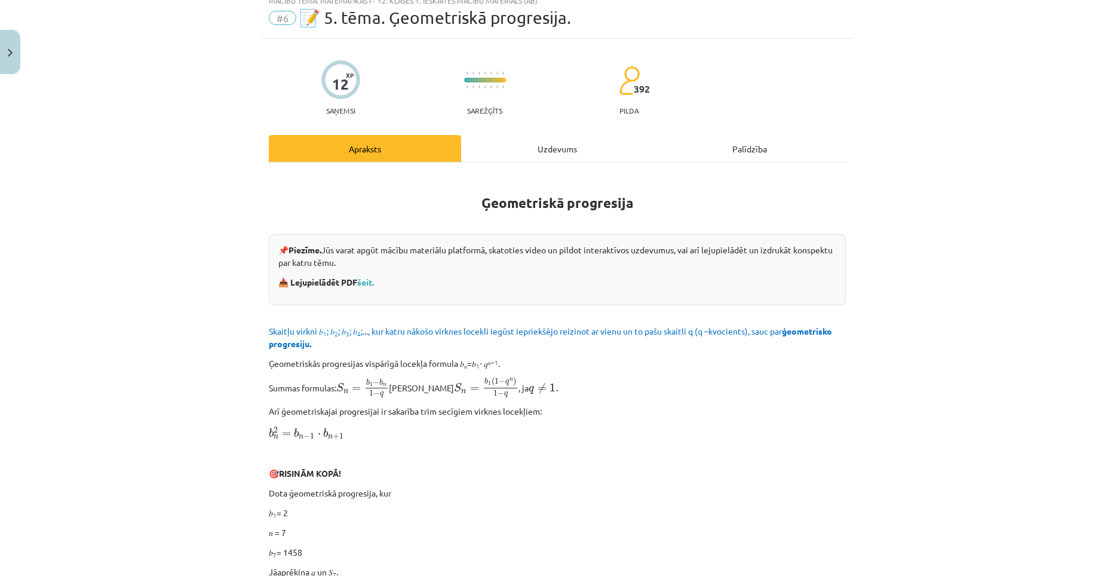
scroll to position [30, 0]
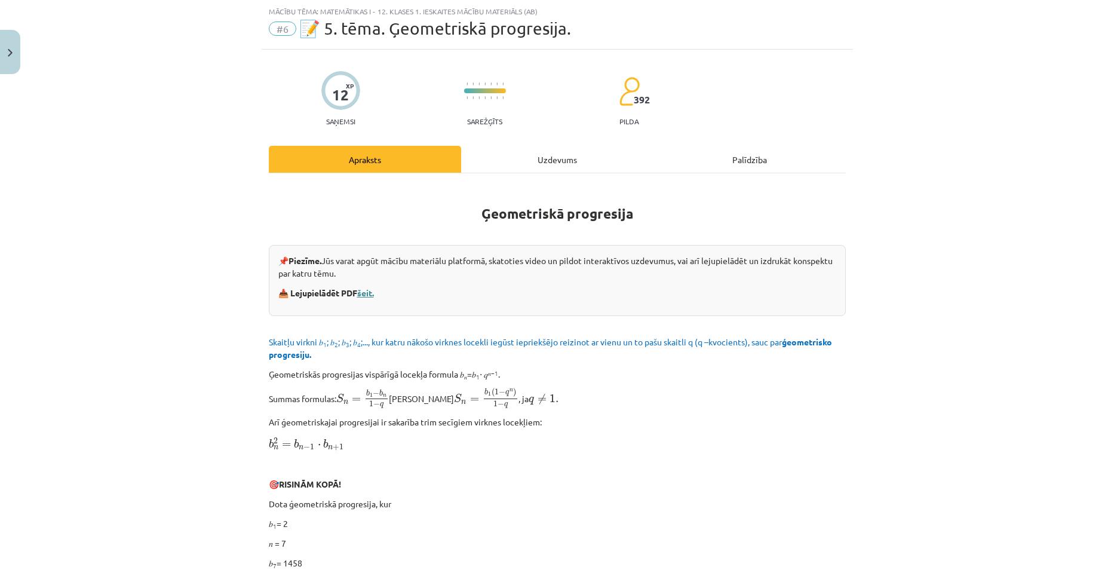
click at [369, 292] on link "šeit." at bounding box center [365, 292] width 17 height 11
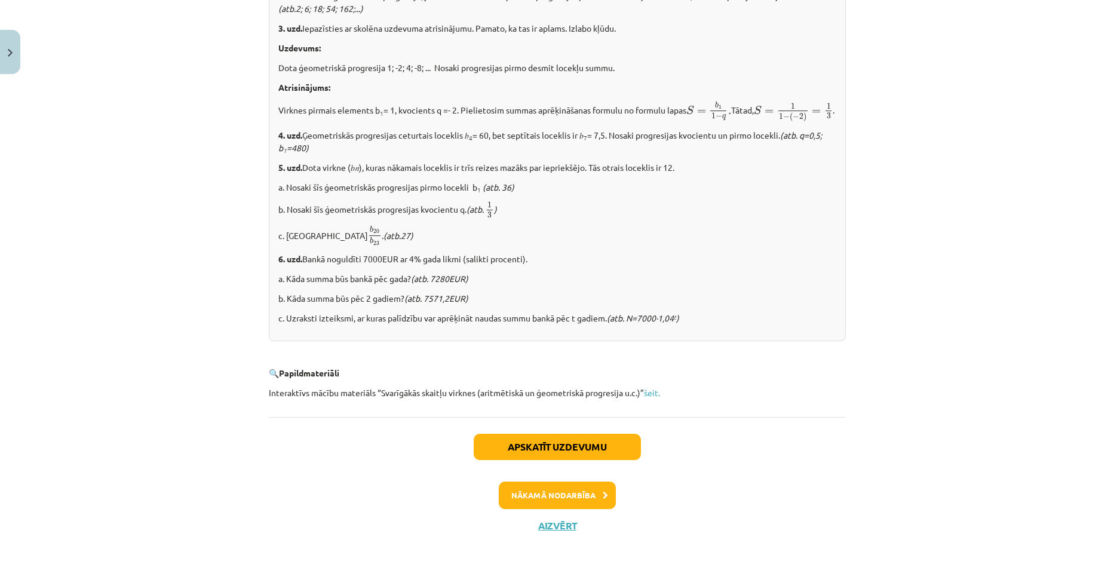
scroll to position [1399, 0]
click at [578, 492] on button "Nākamā nodarbība" at bounding box center [557, 494] width 117 height 27
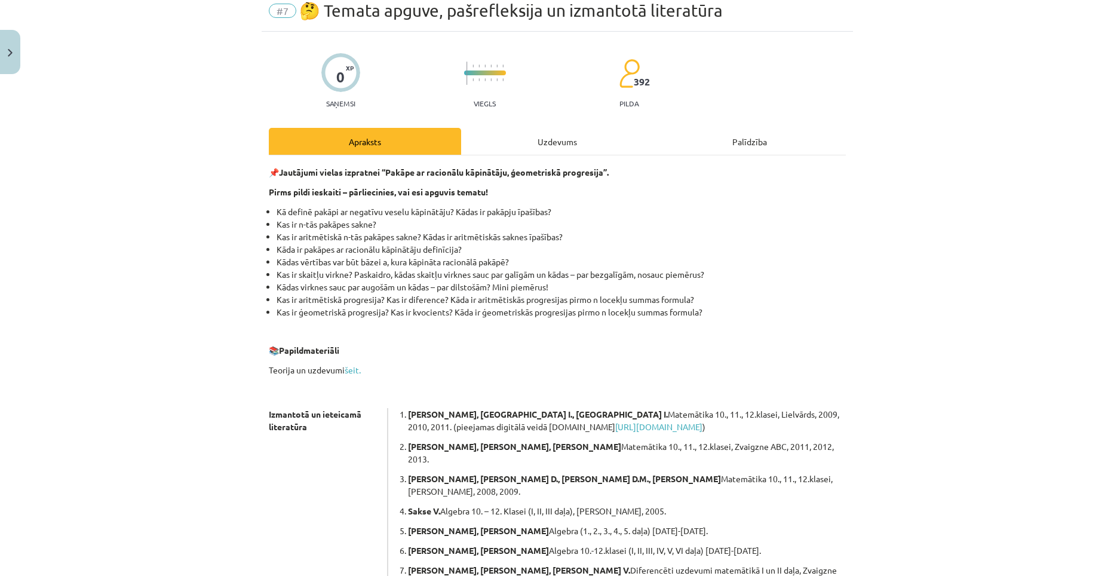
scroll to position [30, 0]
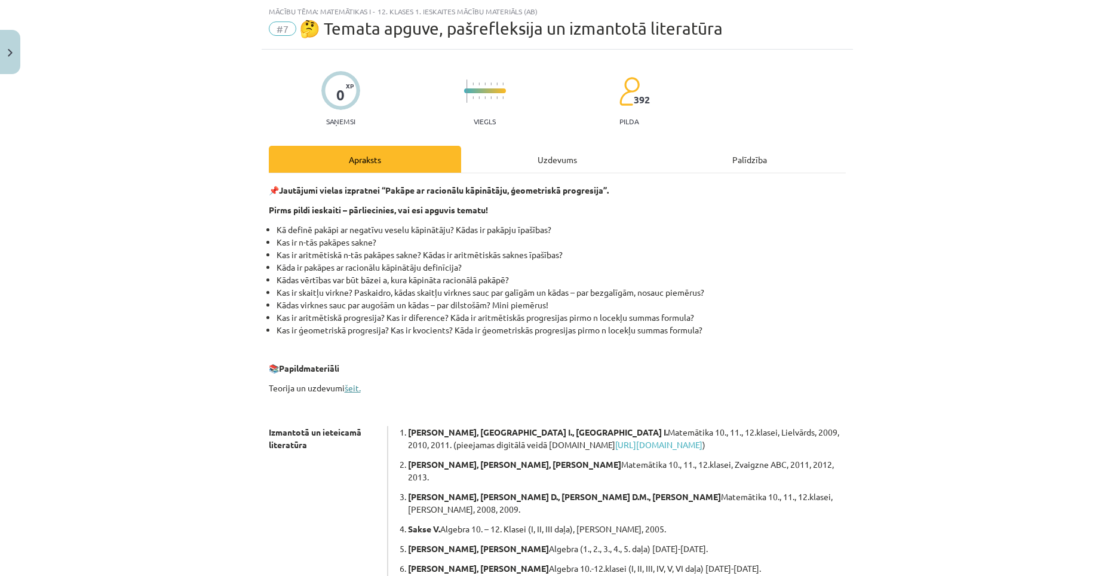
click at [351, 388] on link "šeit." at bounding box center [353, 387] width 16 height 11
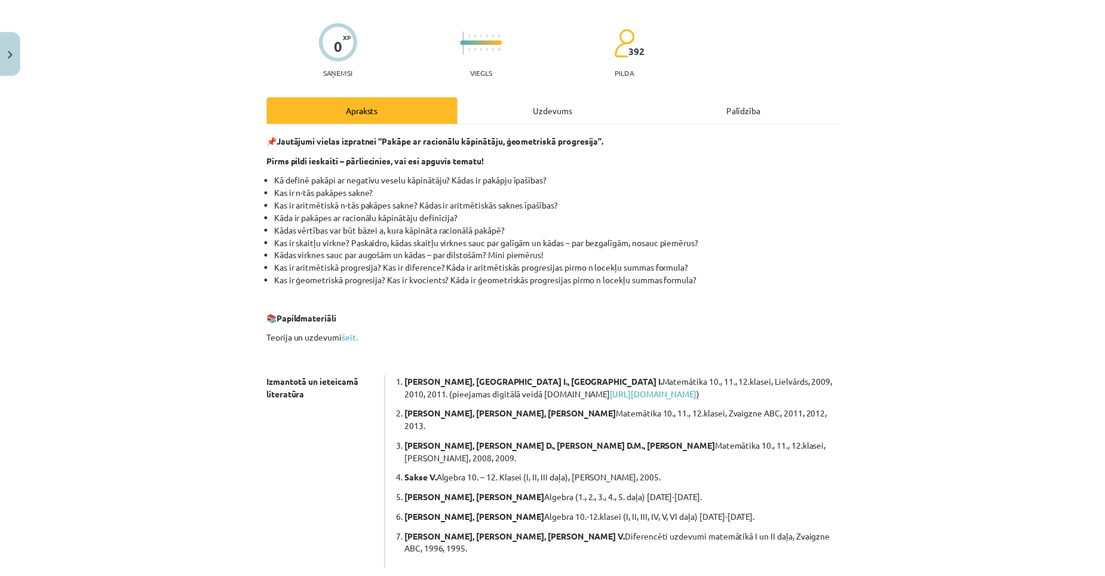
scroll to position [180, 0]
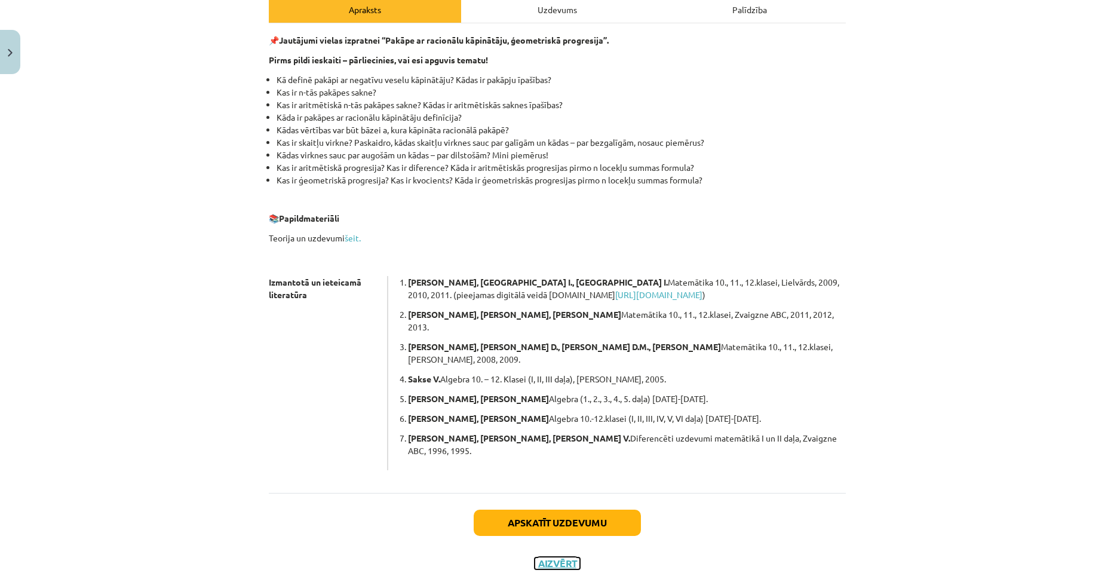
click at [560, 557] on button "Aizvērt" at bounding box center [557, 563] width 45 height 12
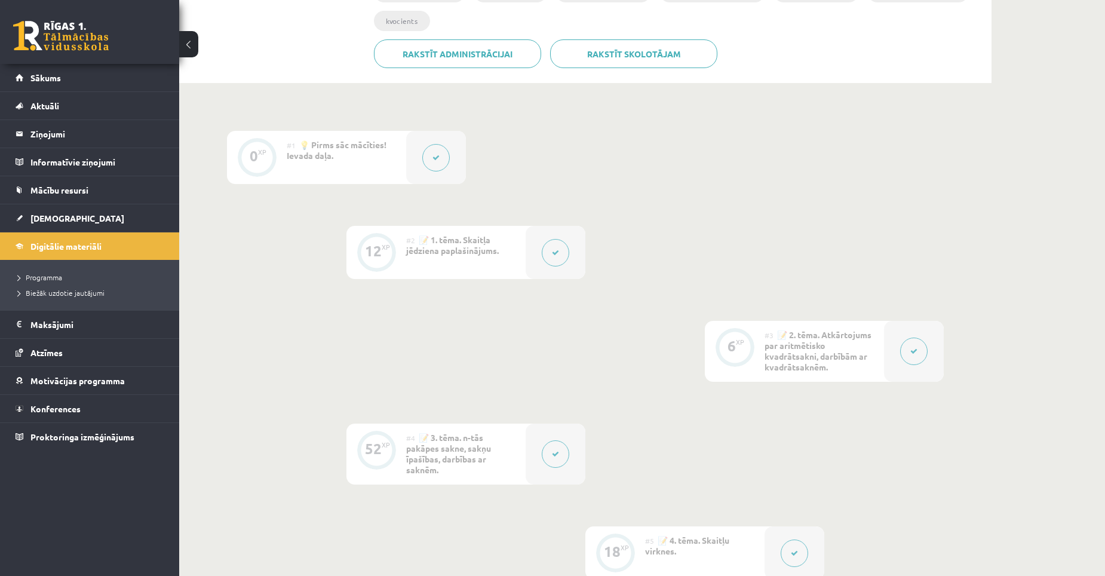
scroll to position [418, 0]
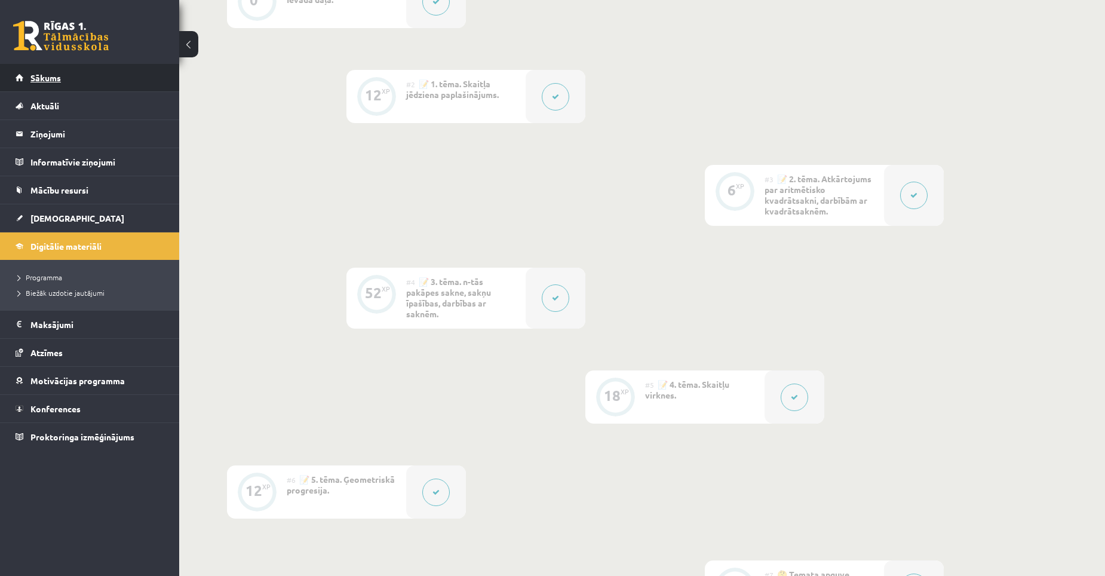
click at [51, 78] on span "Sākums" at bounding box center [45, 77] width 30 height 11
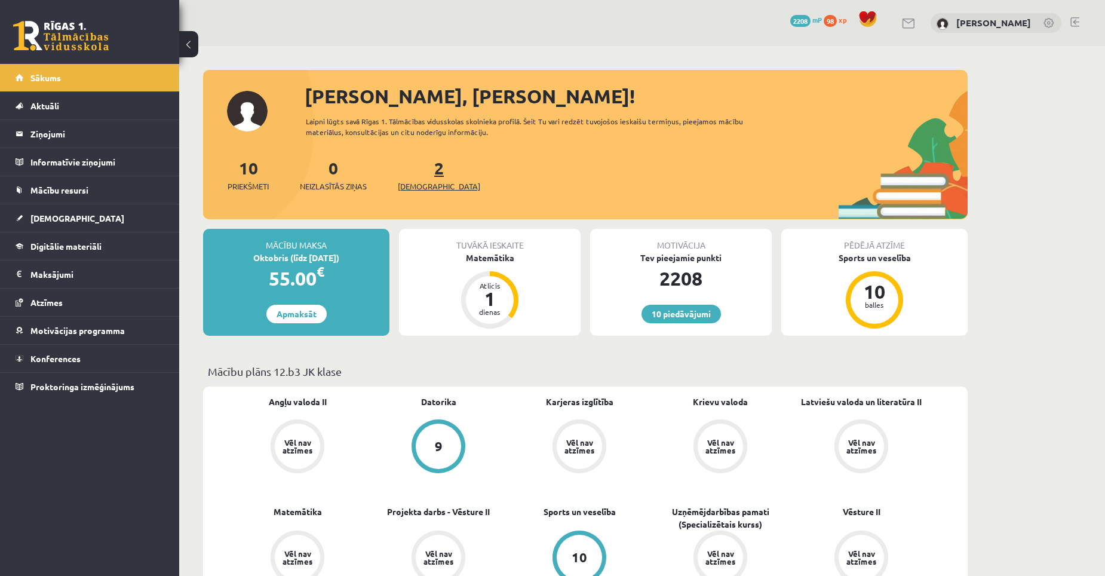
click at [417, 168] on link "2 Ieskaites" at bounding box center [439, 174] width 82 height 35
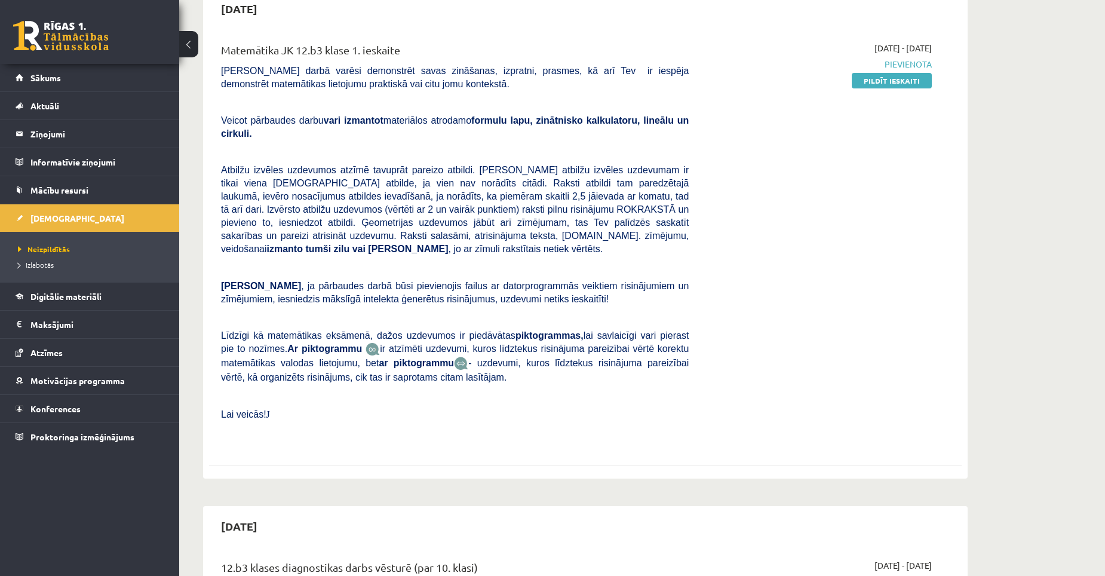
scroll to position [119, 0]
